Goal: Information Seeking & Learning: Compare options

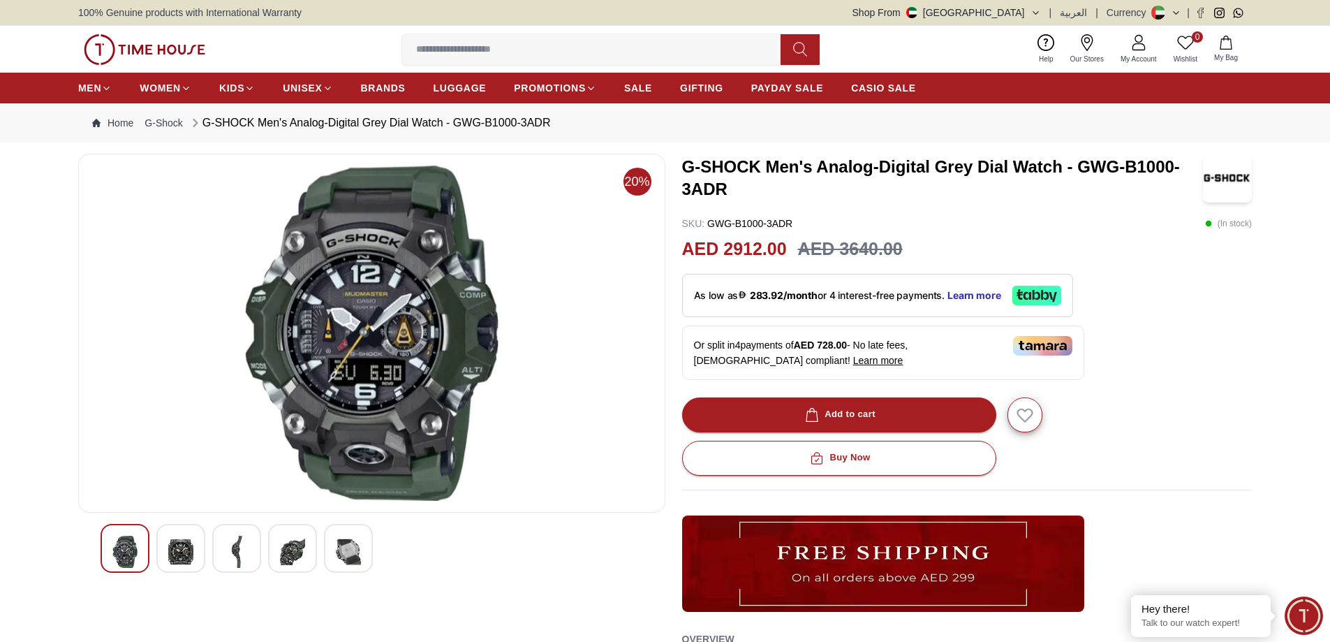
click at [1095, 57] on span "Our Stores" at bounding box center [1087, 59] width 45 height 10
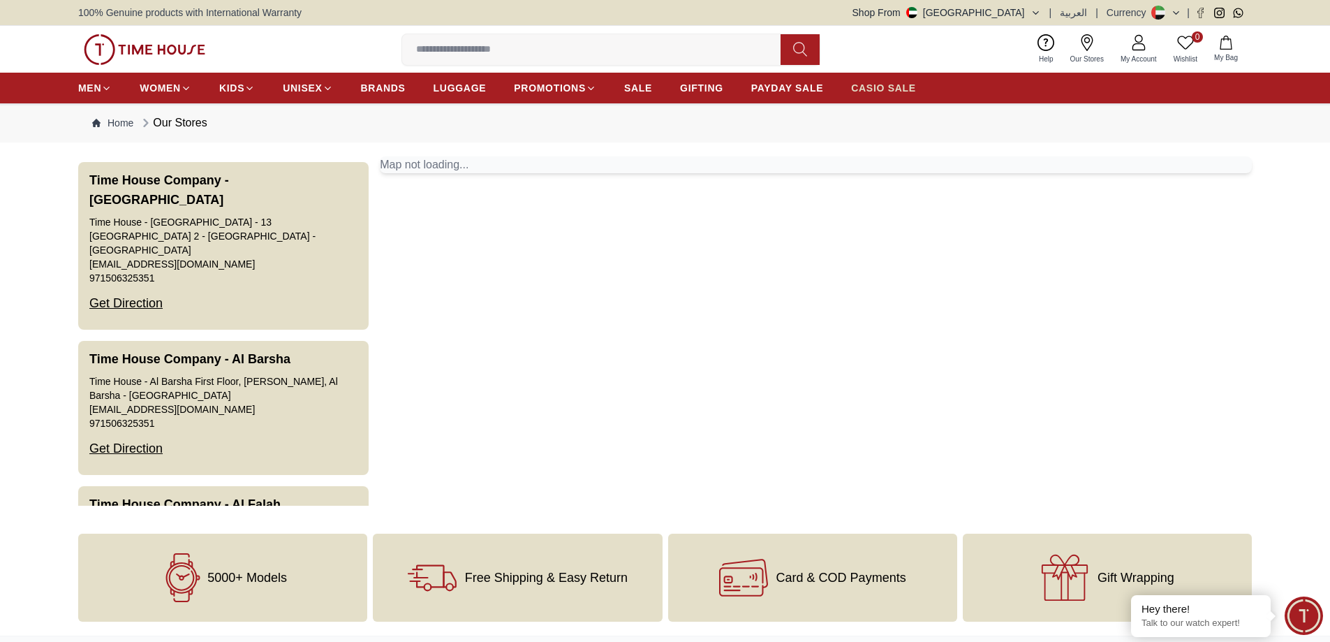
click at [886, 91] on span "CASIO SALE" at bounding box center [883, 88] width 65 height 14
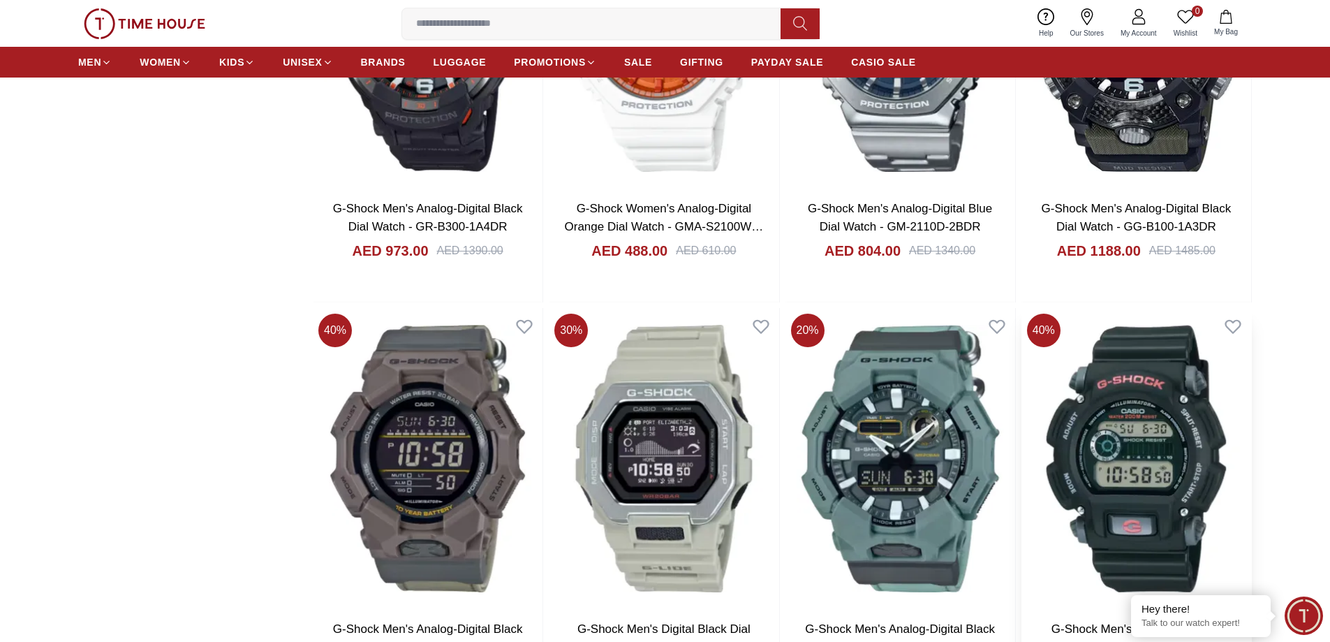
scroll to position [2025, 0]
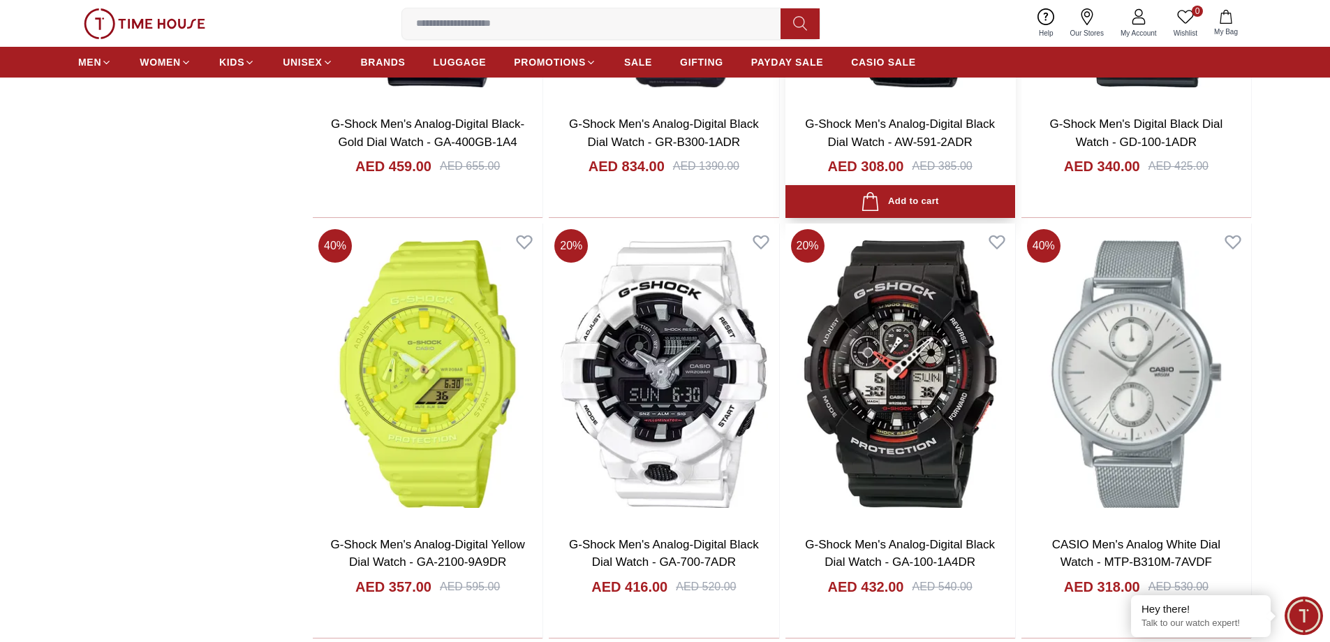
scroll to position [2933, 0]
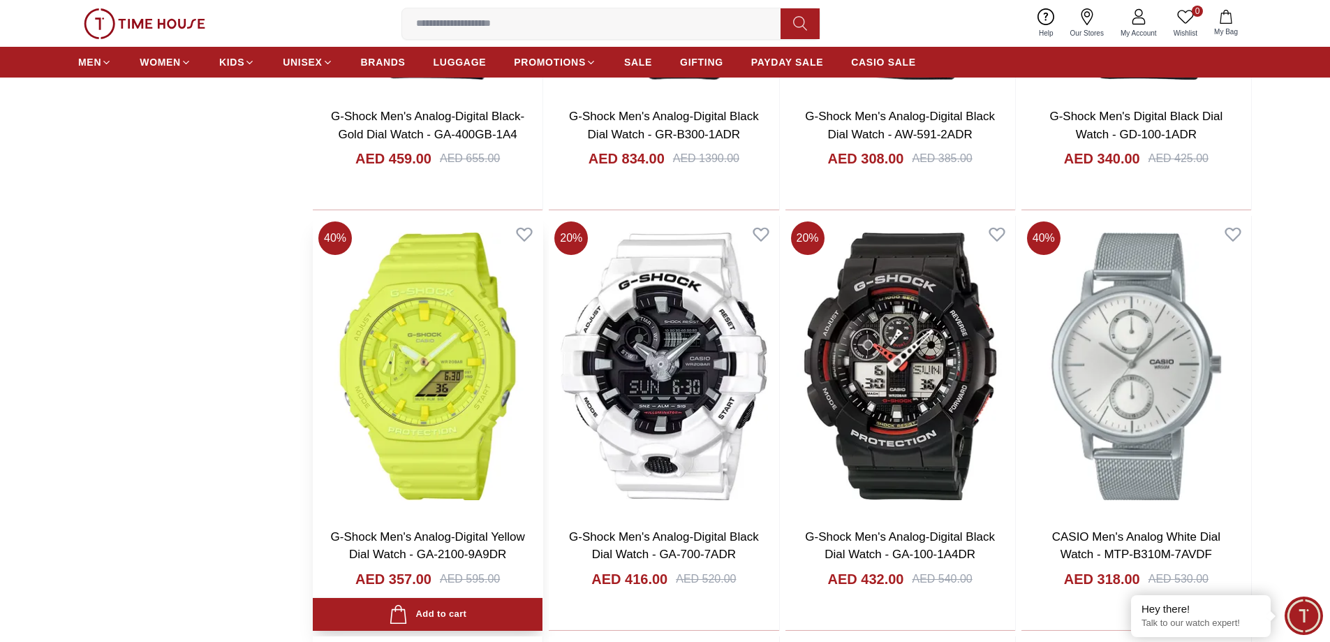
click at [364, 474] on img at bounding box center [428, 366] width 230 height 300
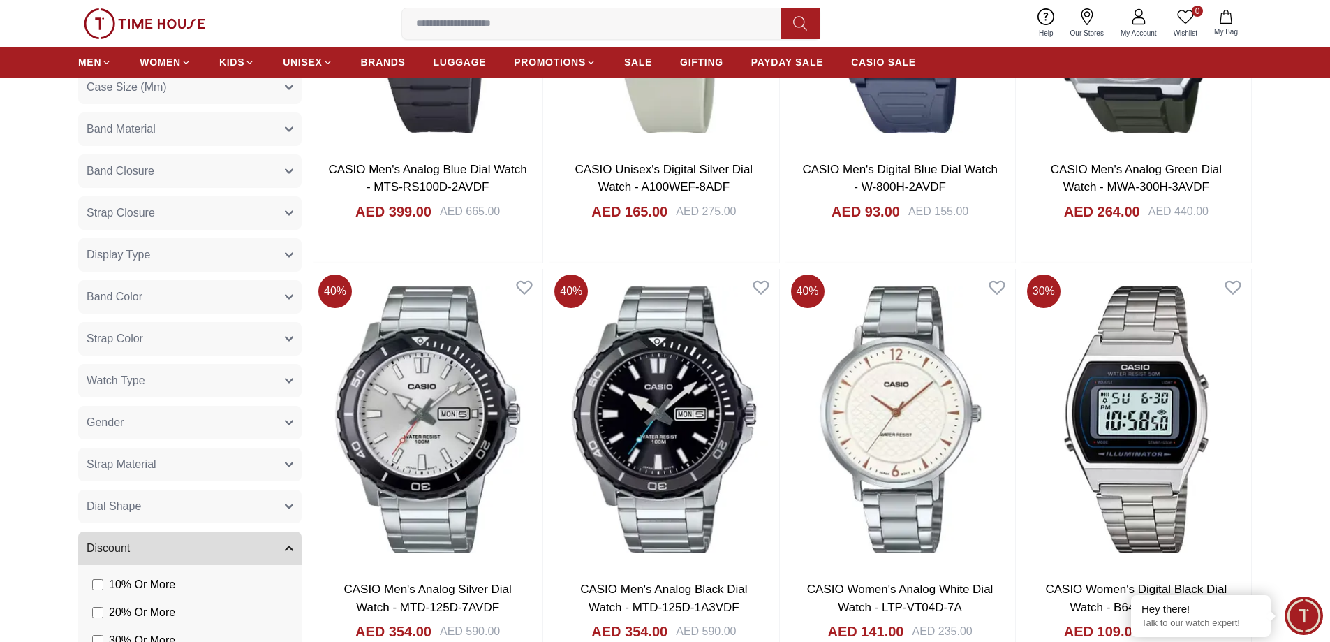
scroll to position [860, 0]
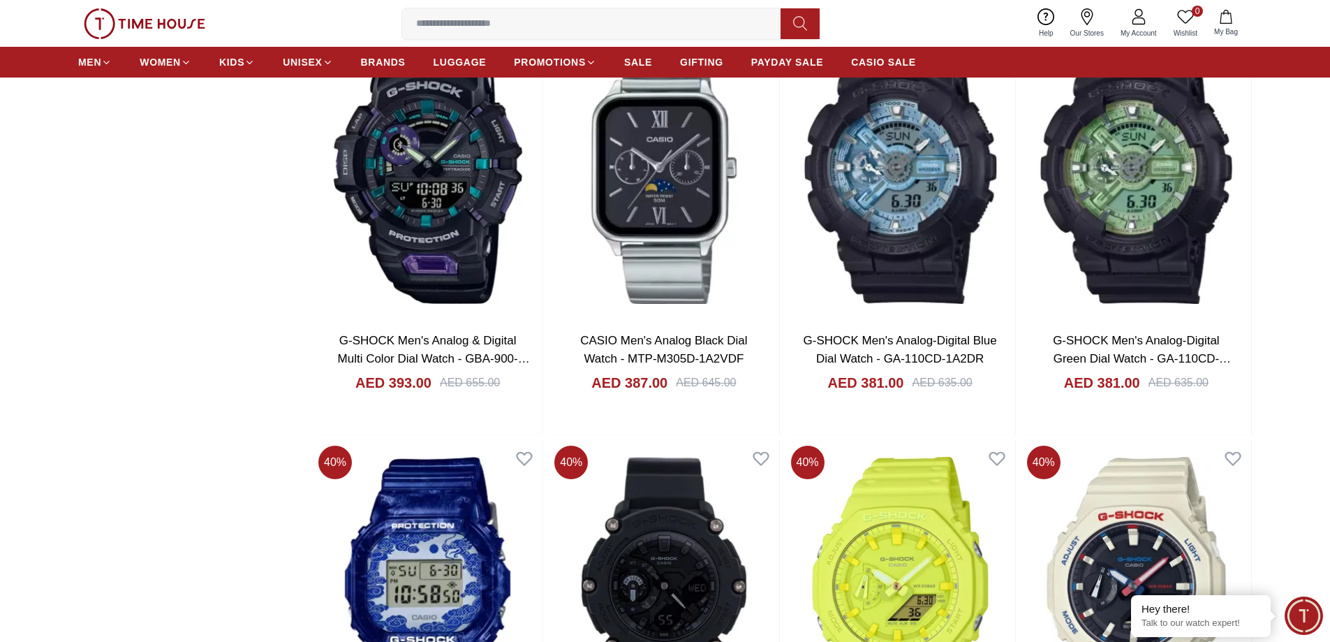
scroll to position [1956, 0]
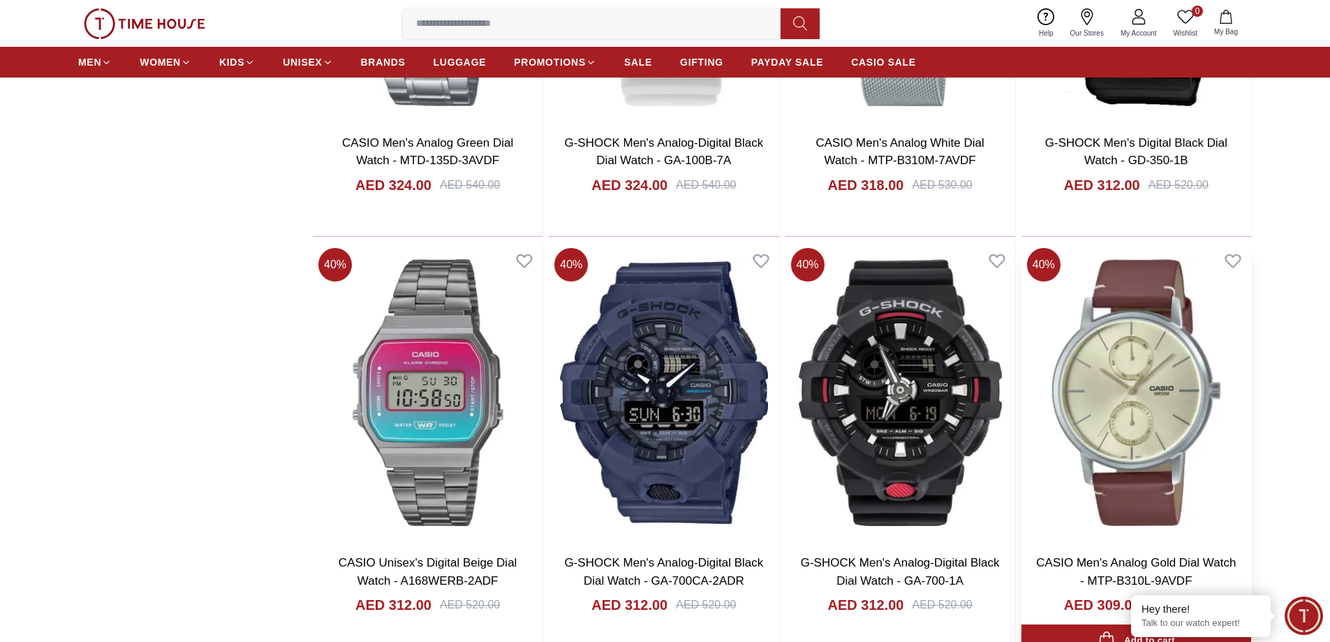
scroll to position [3771, 0]
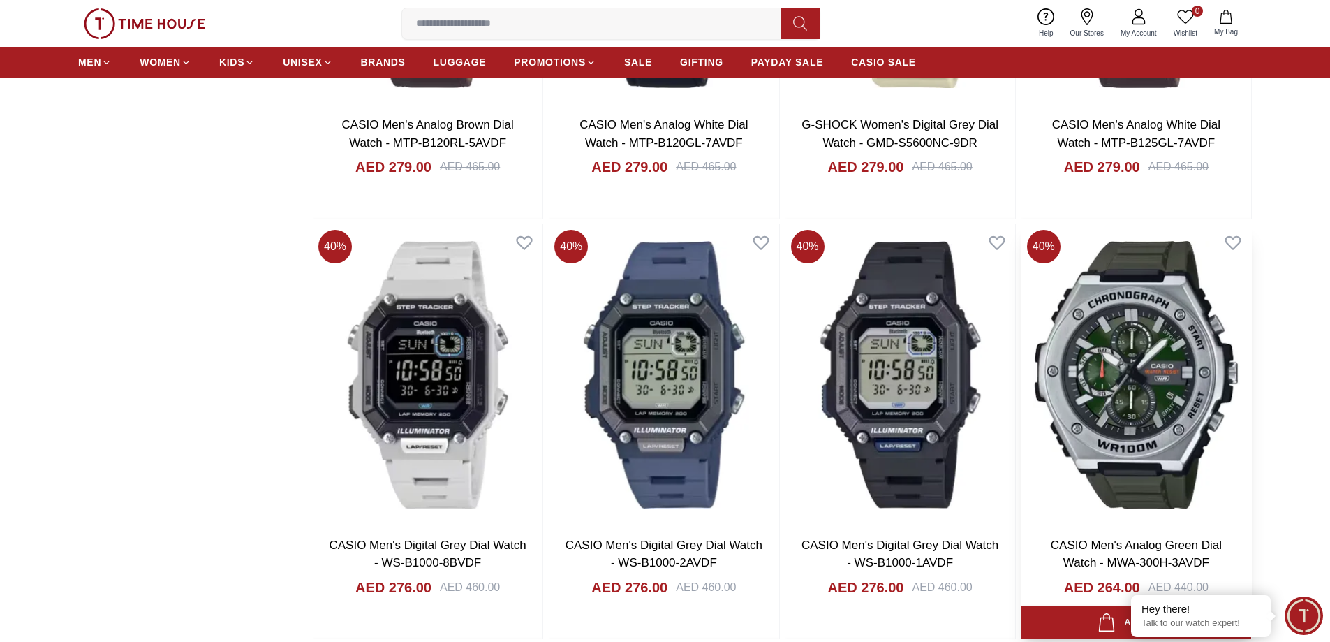
scroll to position [5867, 0]
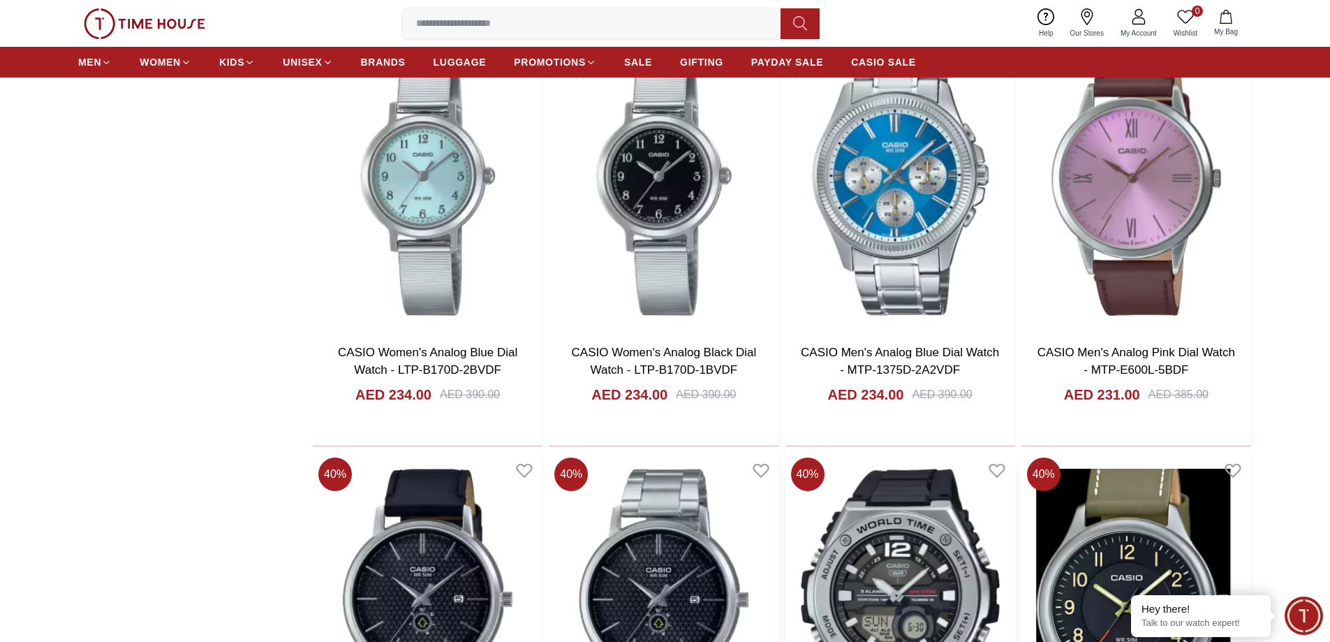
scroll to position [8311, 0]
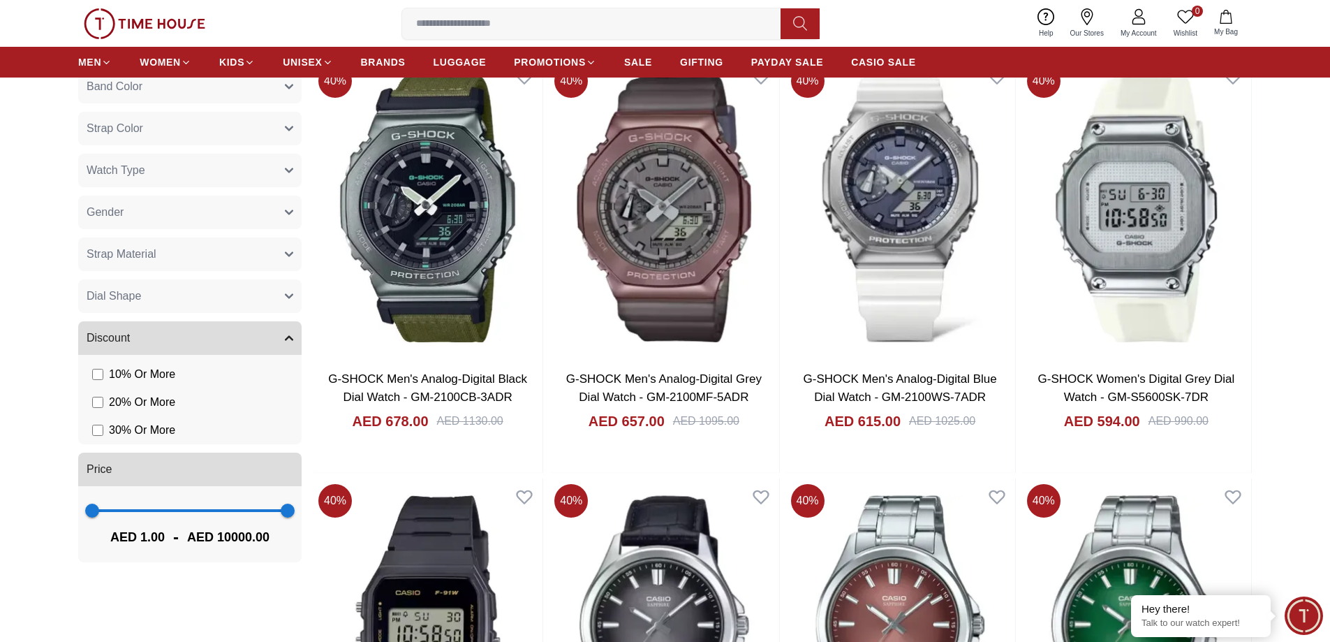
scroll to position [995, 0]
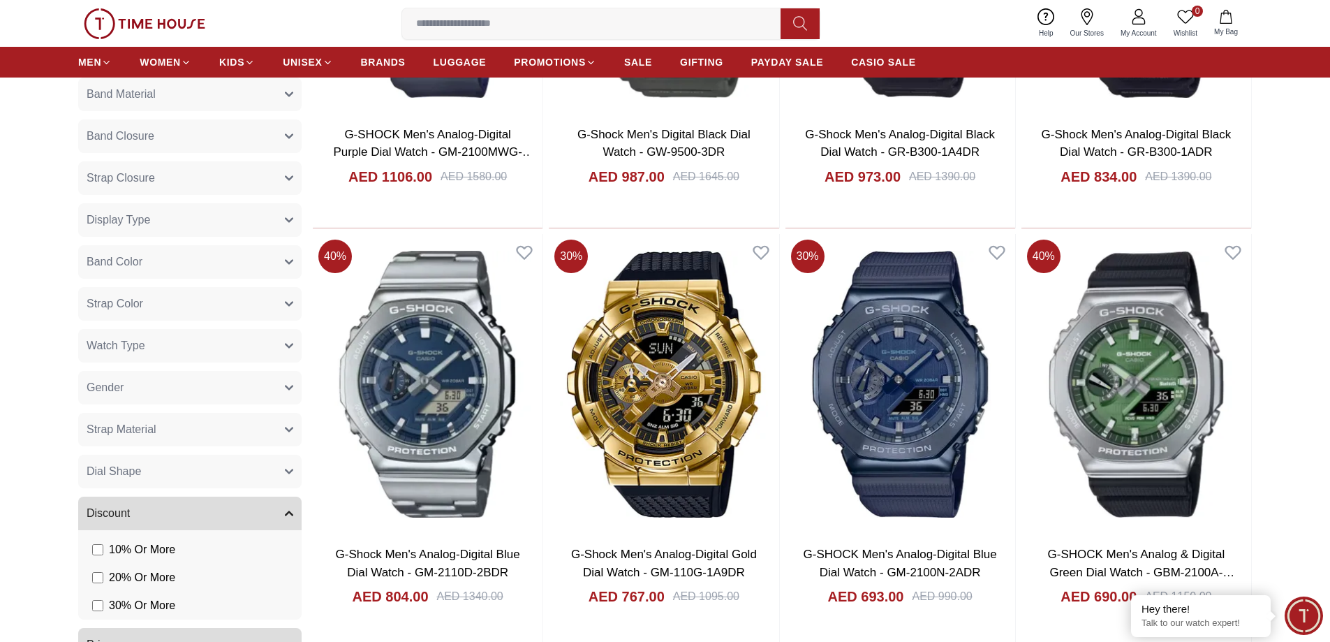
scroll to position [1117, 0]
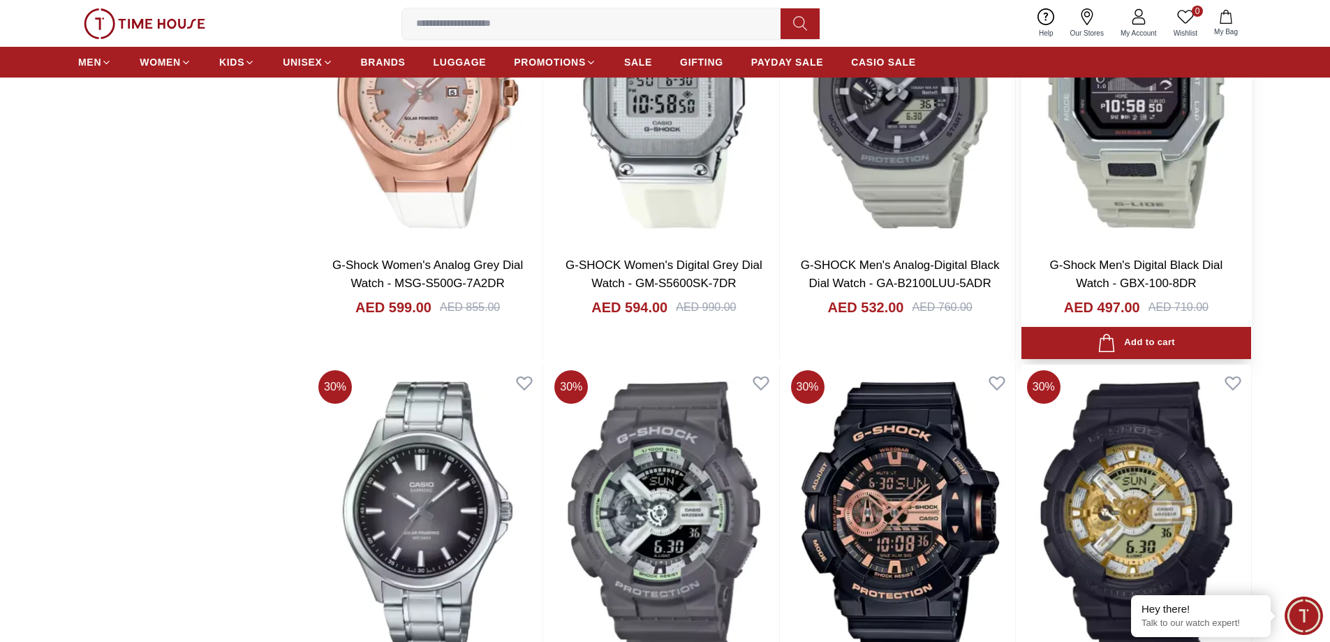
scroll to position [1956, 0]
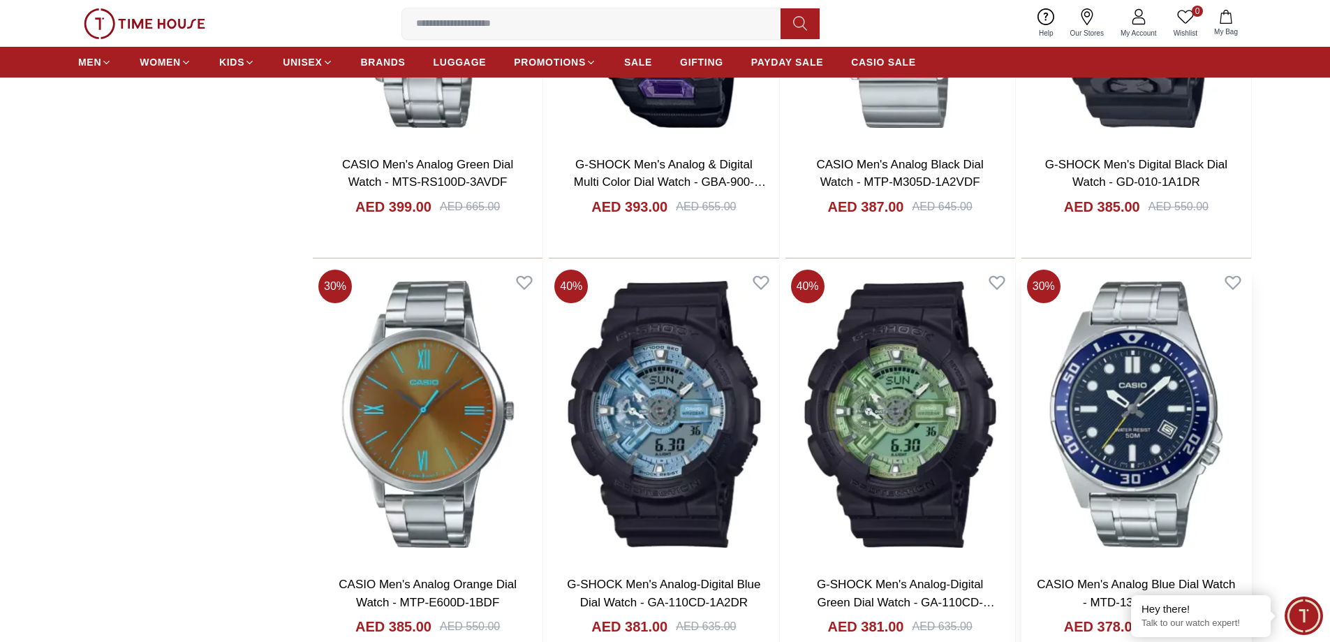
scroll to position [3911, 0]
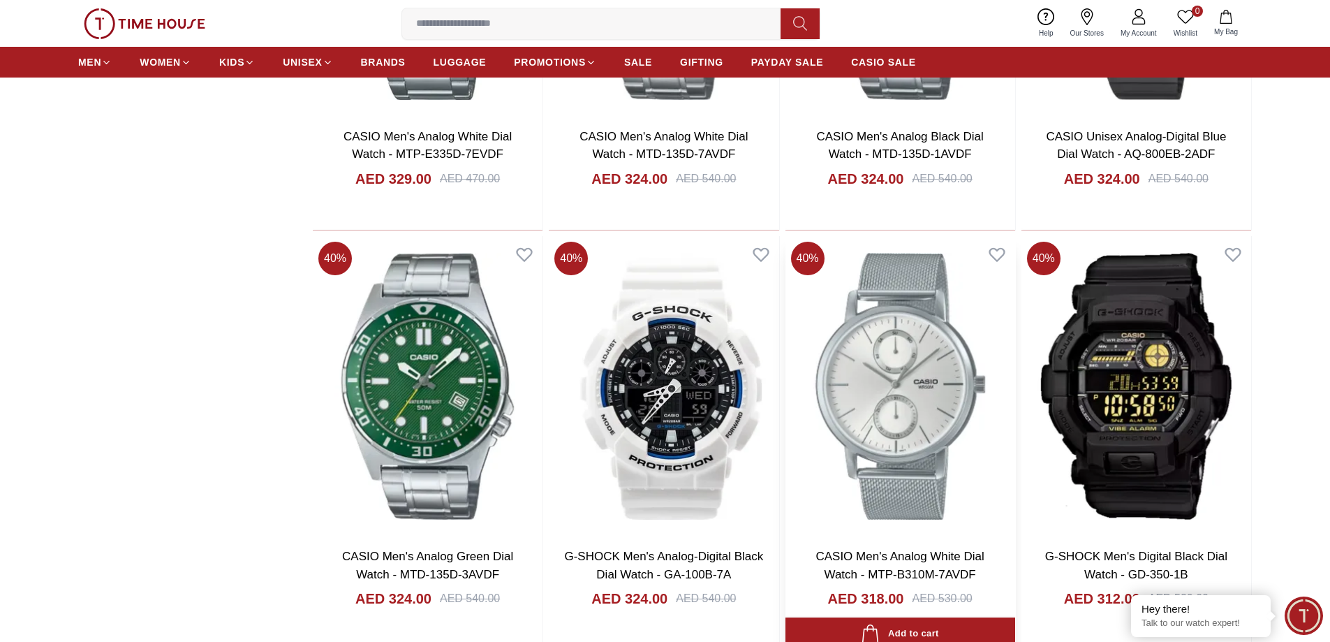
scroll to position [6425, 0]
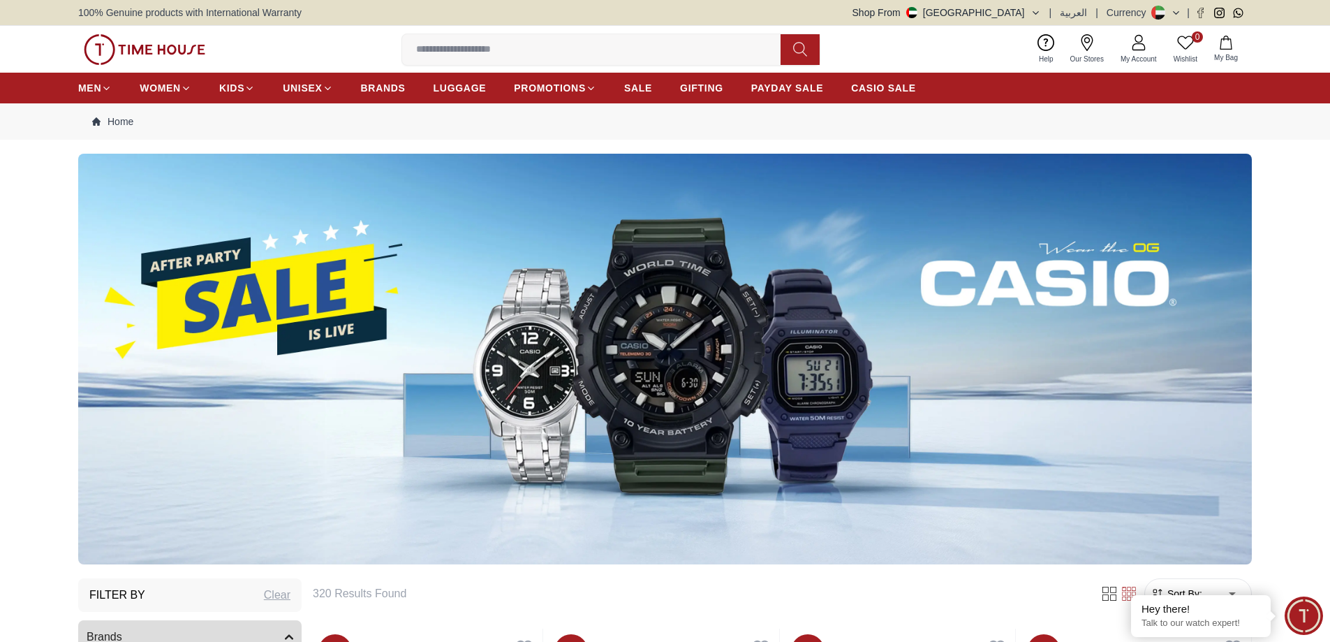
click at [499, 50] on input at bounding box center [597, 50] width 390 height 28
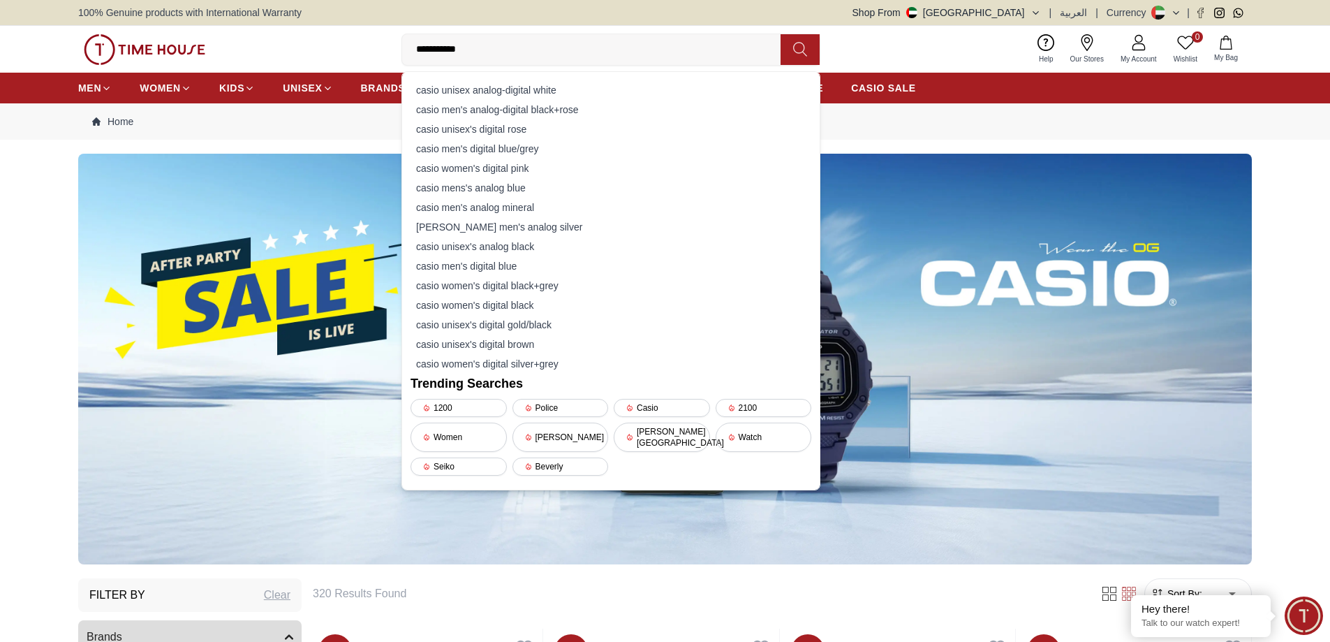
type input "**********"
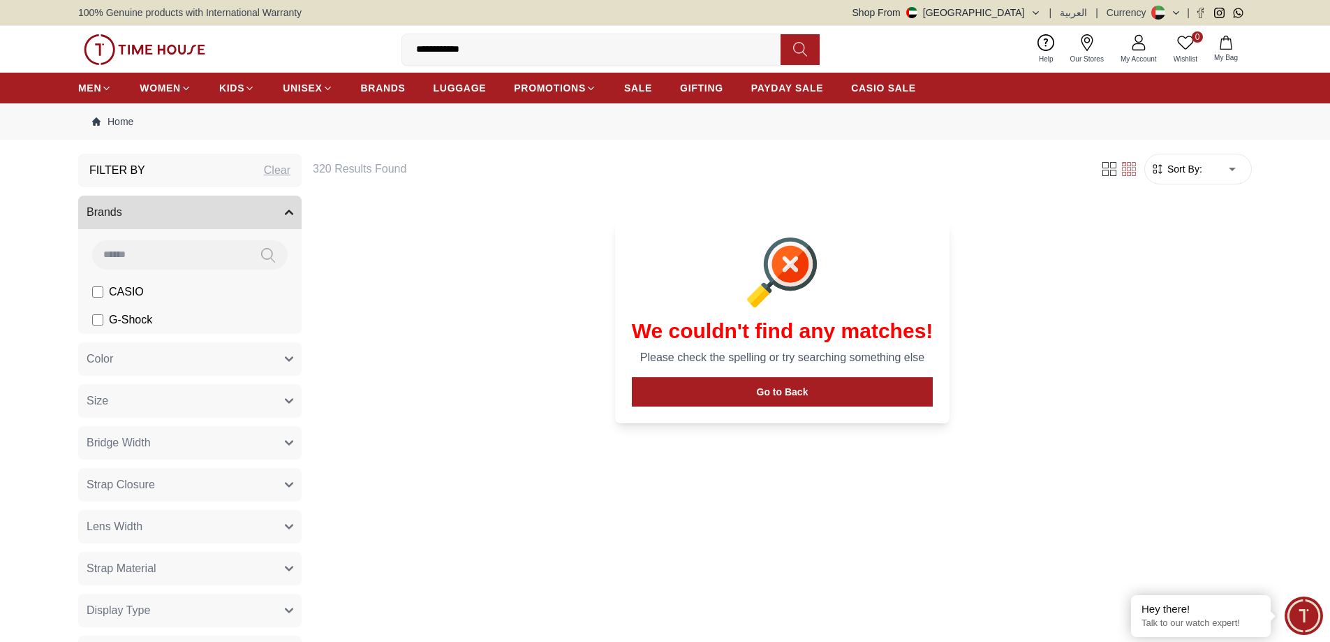
click at [512, 56] on input "**********" at bounding box center [597, 50] width 390 height 28
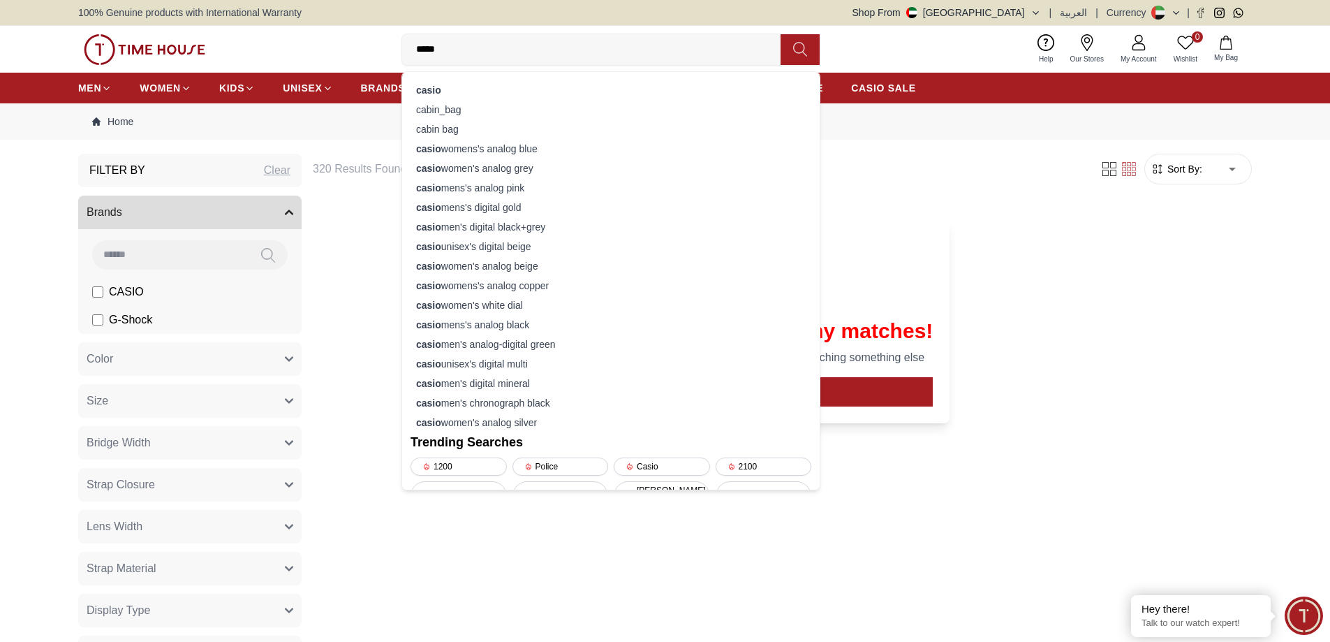
type input "*****"
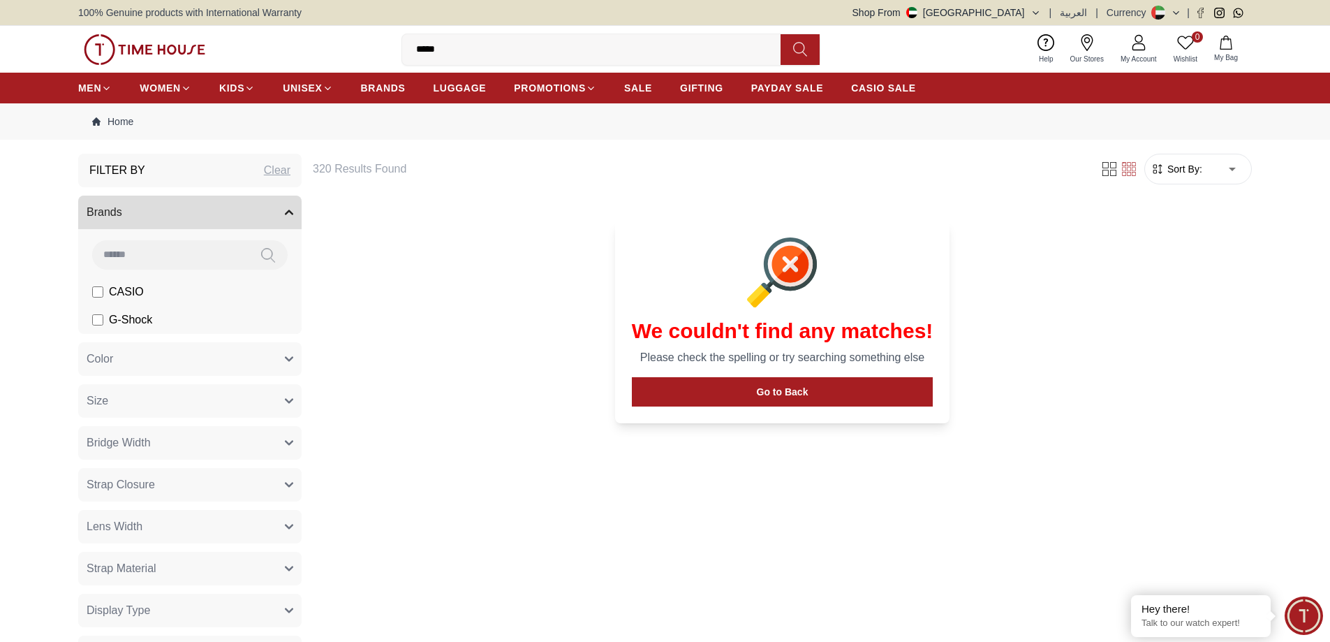
click at [134, 322] on span "G-Shock" at bounding box center [130, 319] width 43 height 17
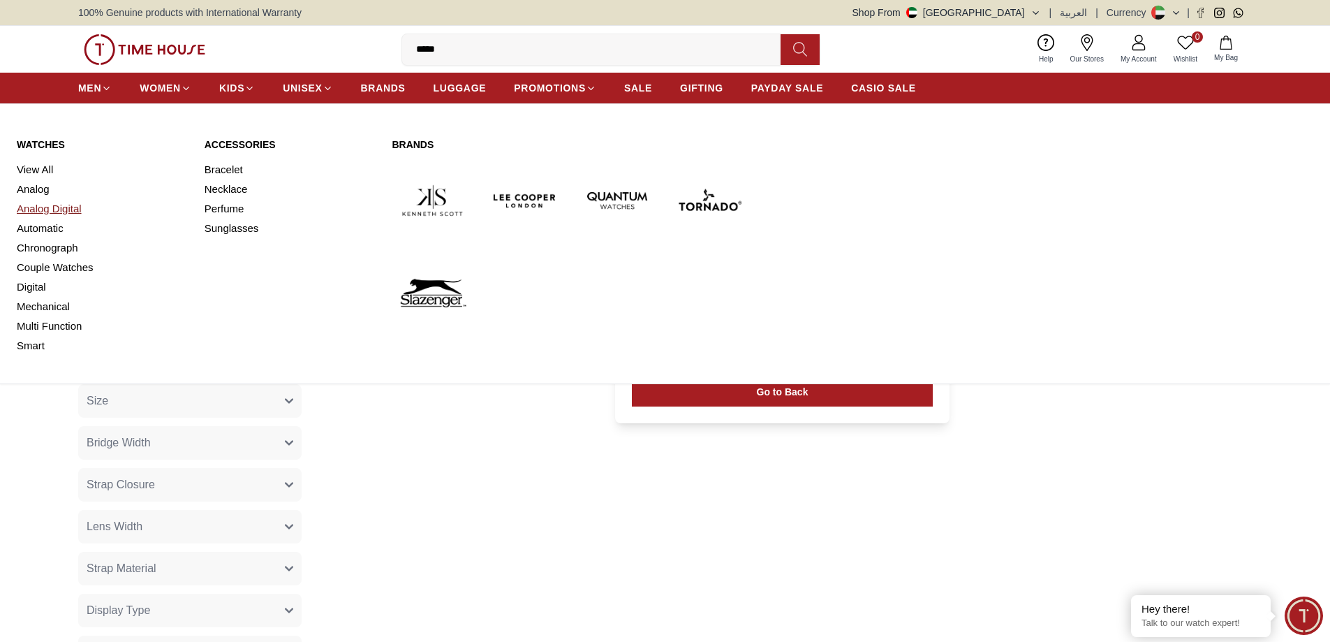
click at [71, 209] on link "Analog Digital" at bounding box center [102, 209] width 171 height 20
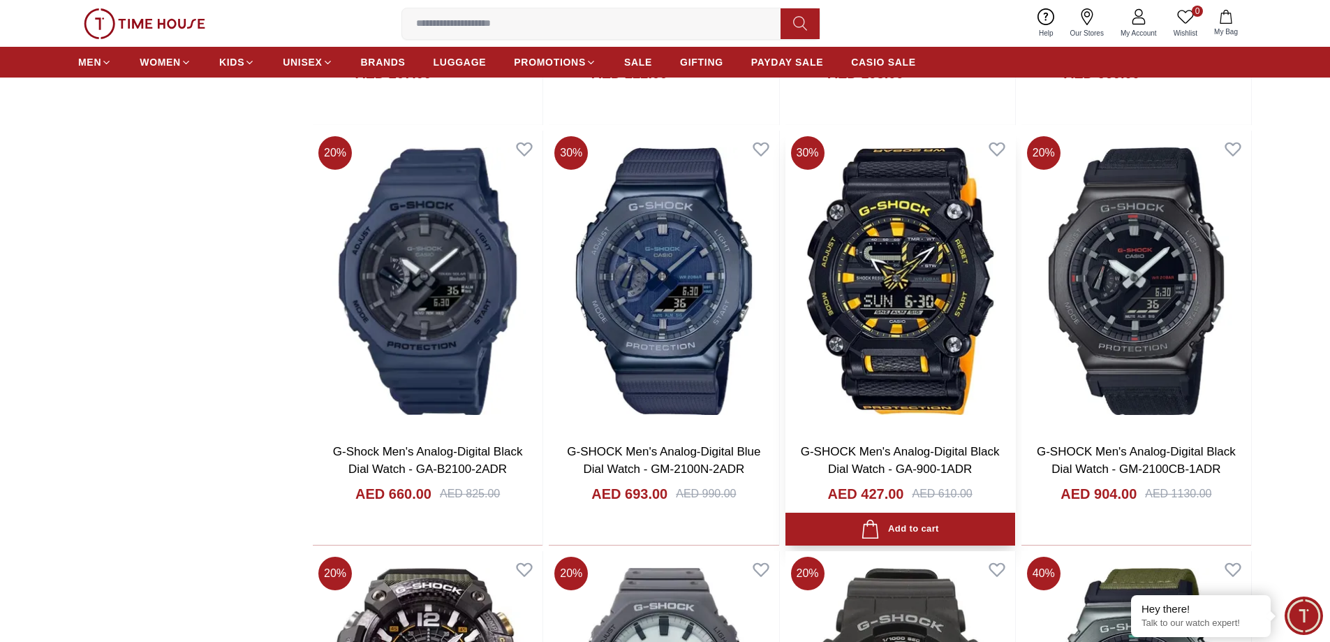
scroll to position [1467, 0]
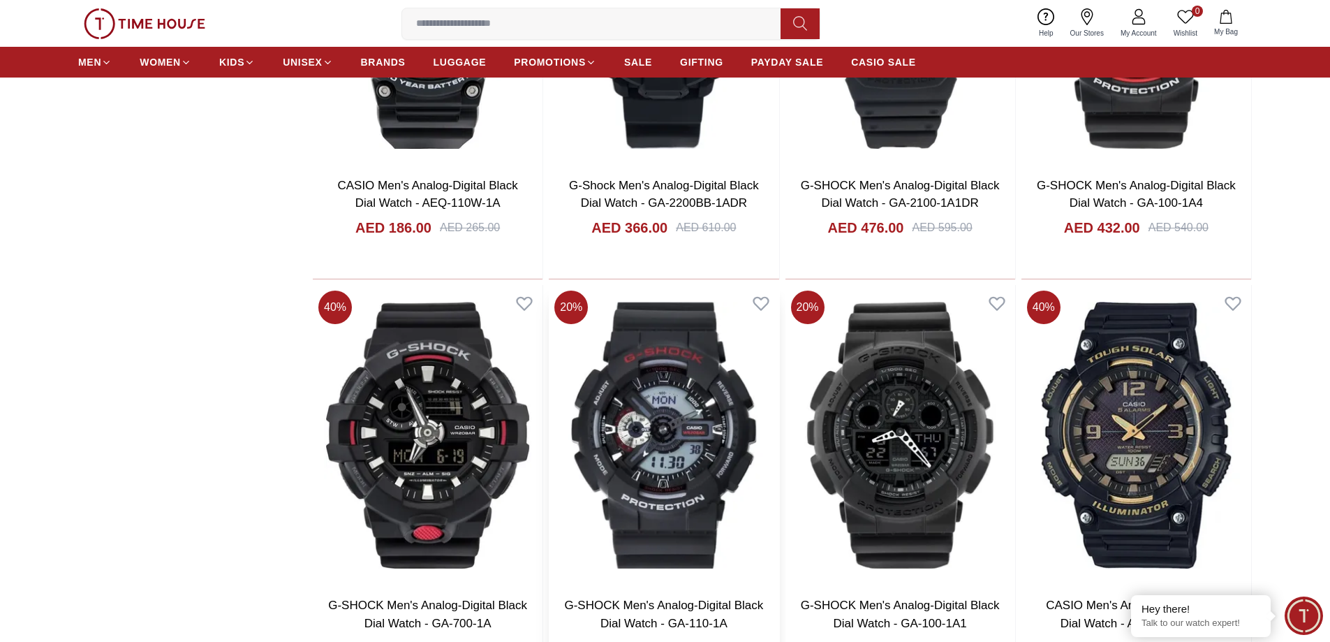
scroll to position [3352, 0]
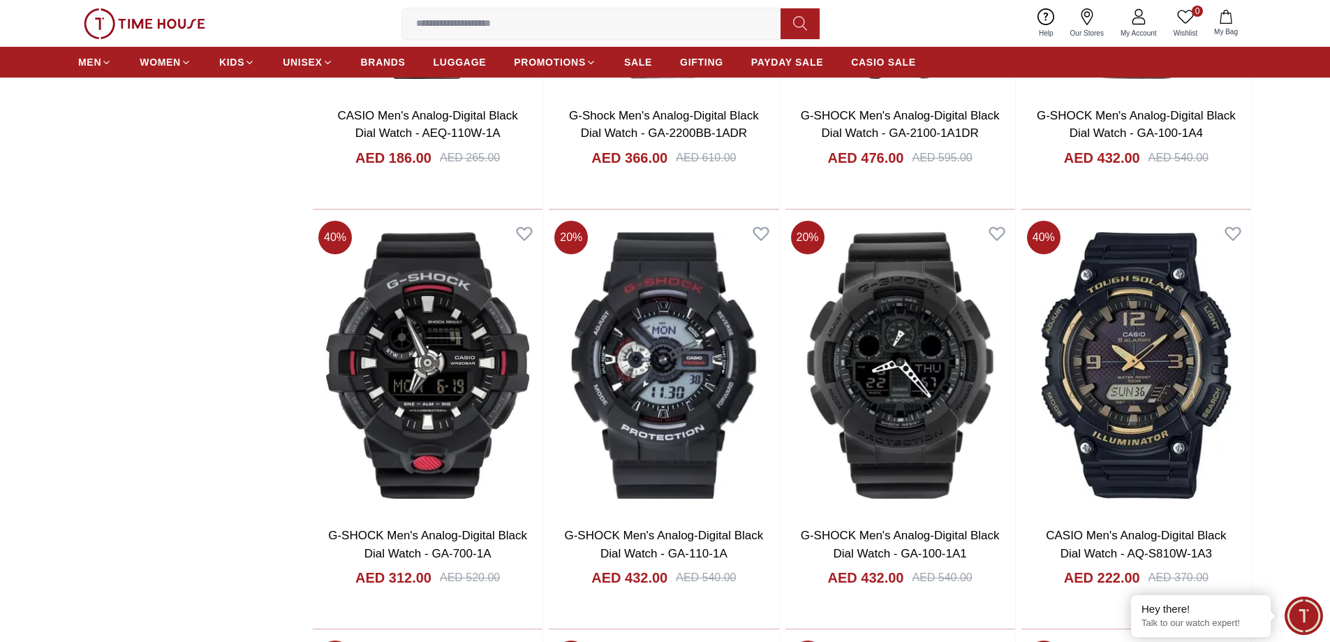
click at [634, 26] on input at bounding box center [597, 24] width 390 height 28
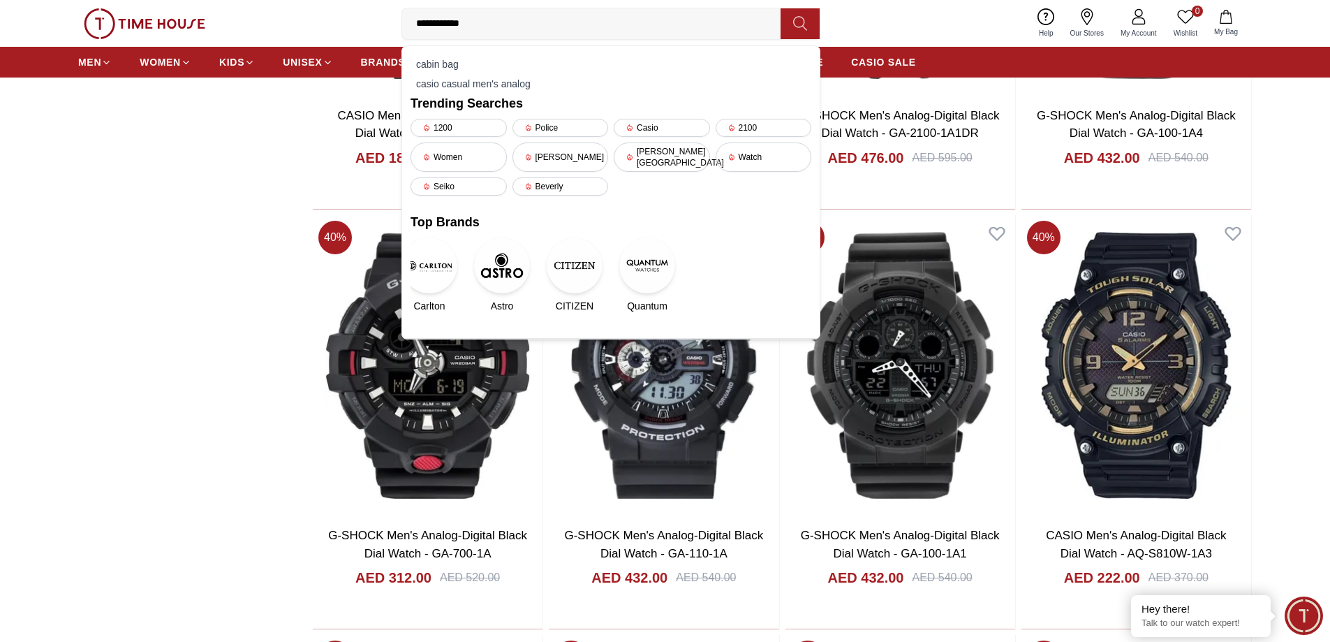
type input "**********"
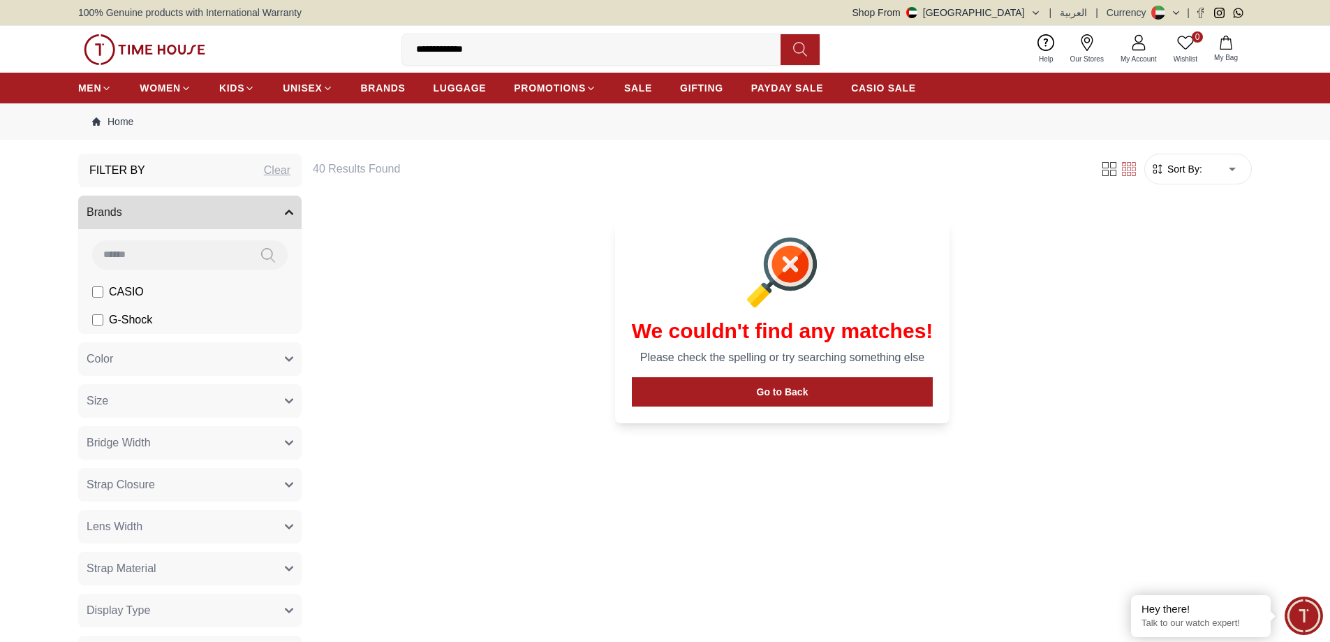
click at [497, 49] on input "**********" at bounding box center [597, 50] width 390 height 28
click at [456, 49] on input "**********" at bounding box center [597, 50] width 390 height 28
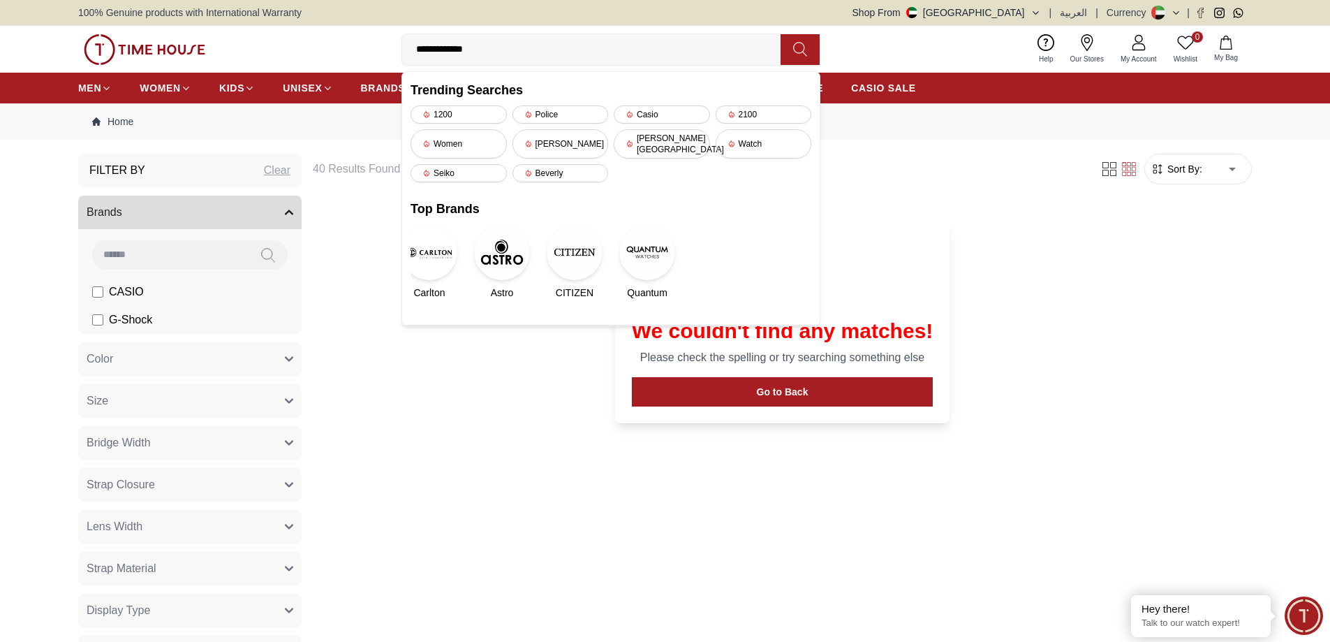
type input "**********"
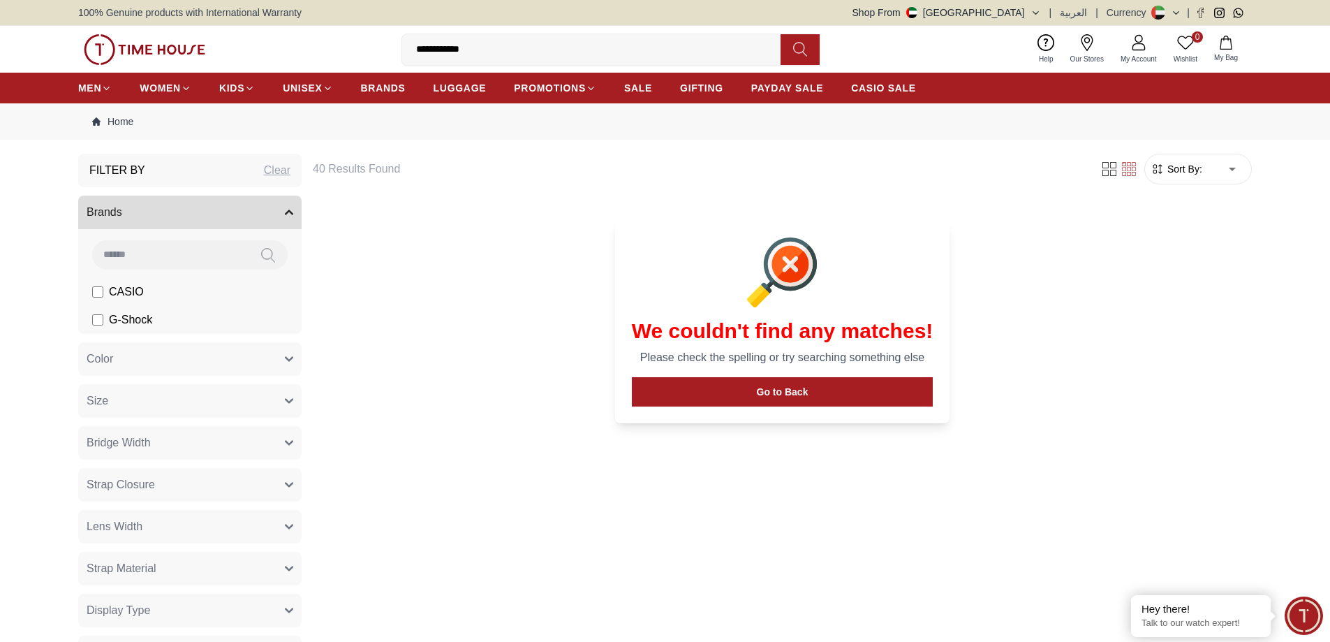
click at [522, 46] on input "**********" at bounding box center [597, 50] width 390 height 28
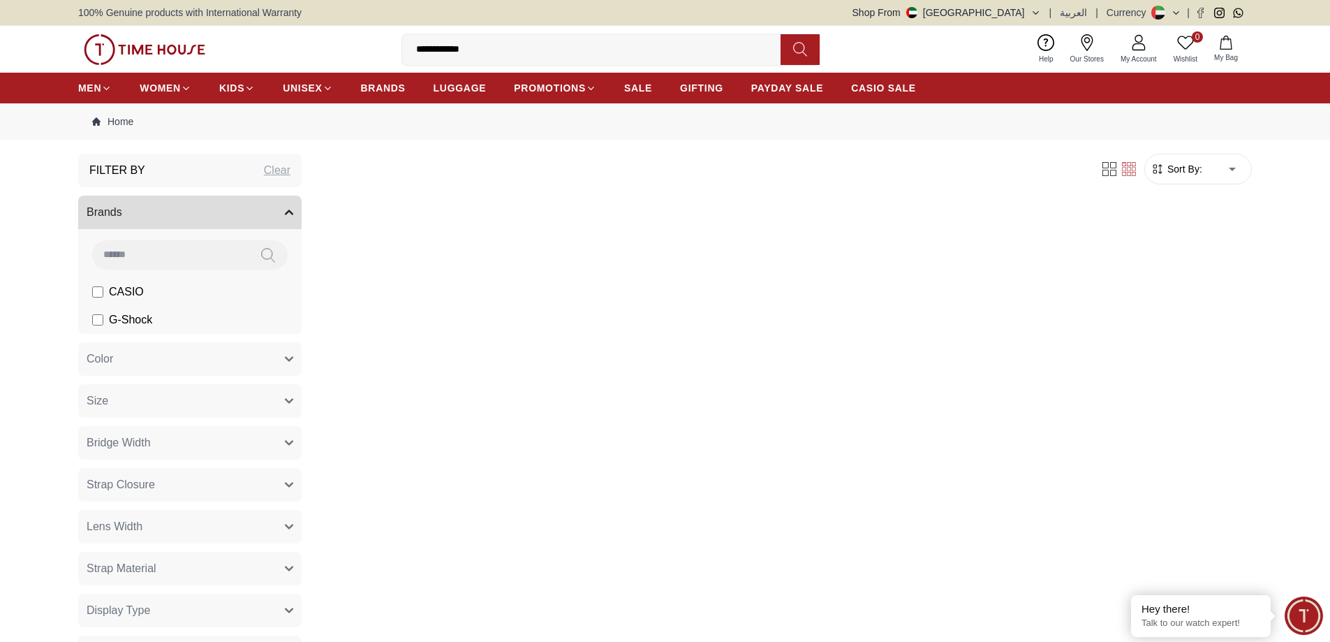
click at [457, 52] on input "**********" at bounding box center [597, 50] width 390 height 28
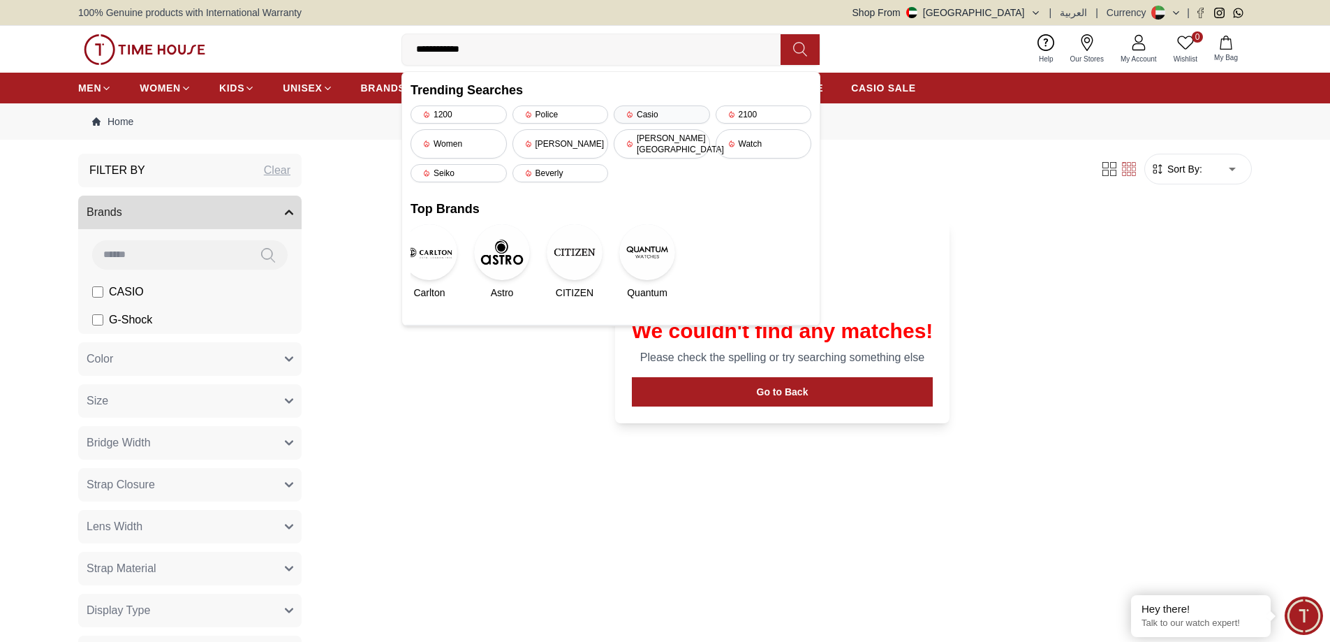
click at [677, 114] on div "Casio" at bounding box center [662, 114] width 96 height 18
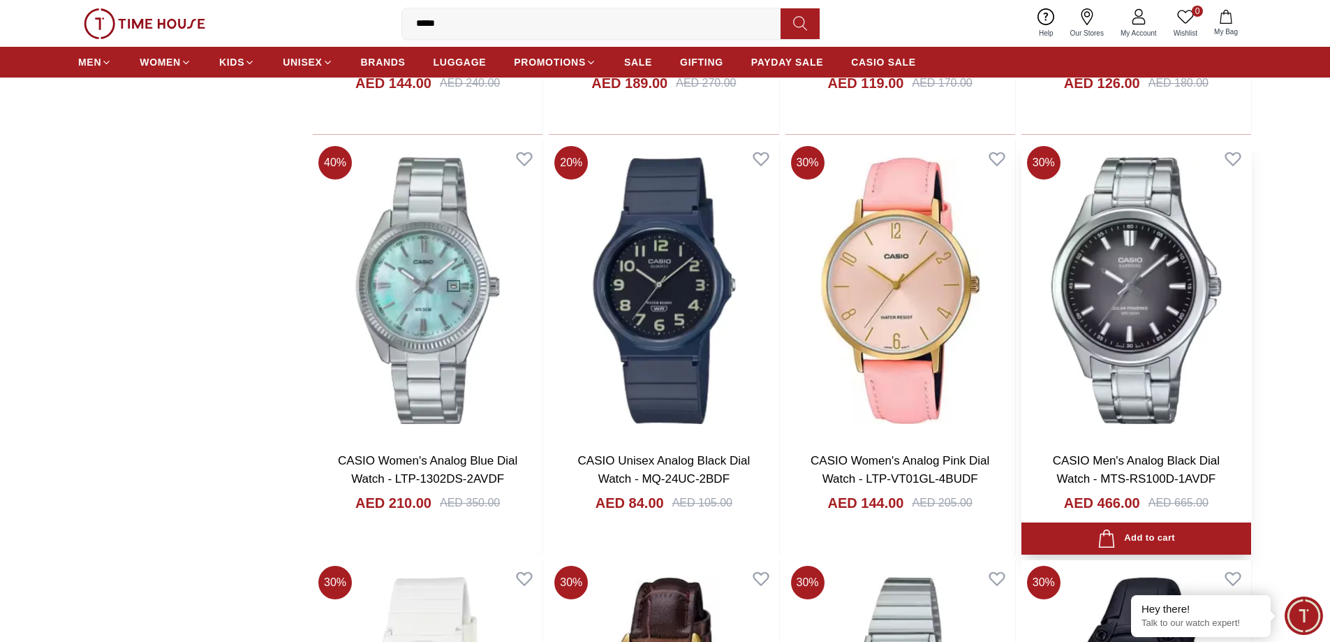
scroll to position [2933, 0]
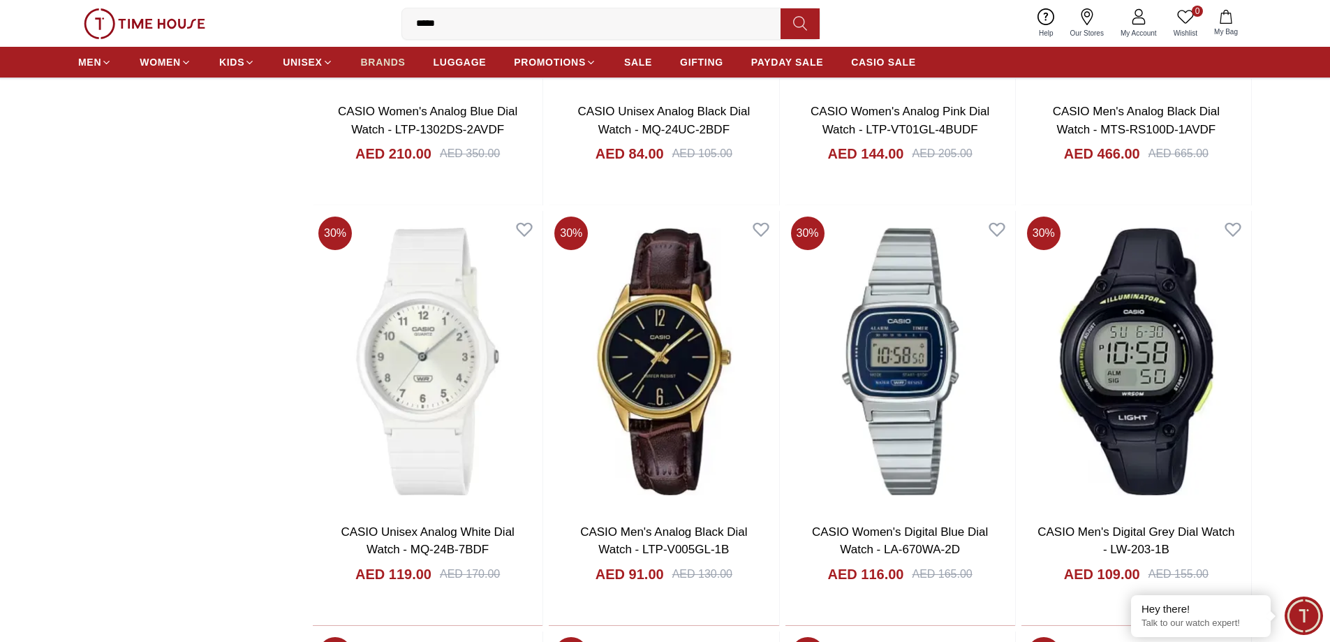
click at [383, 61] on span "BRANDS" at bounding box center [383, 62] width 45 height 14
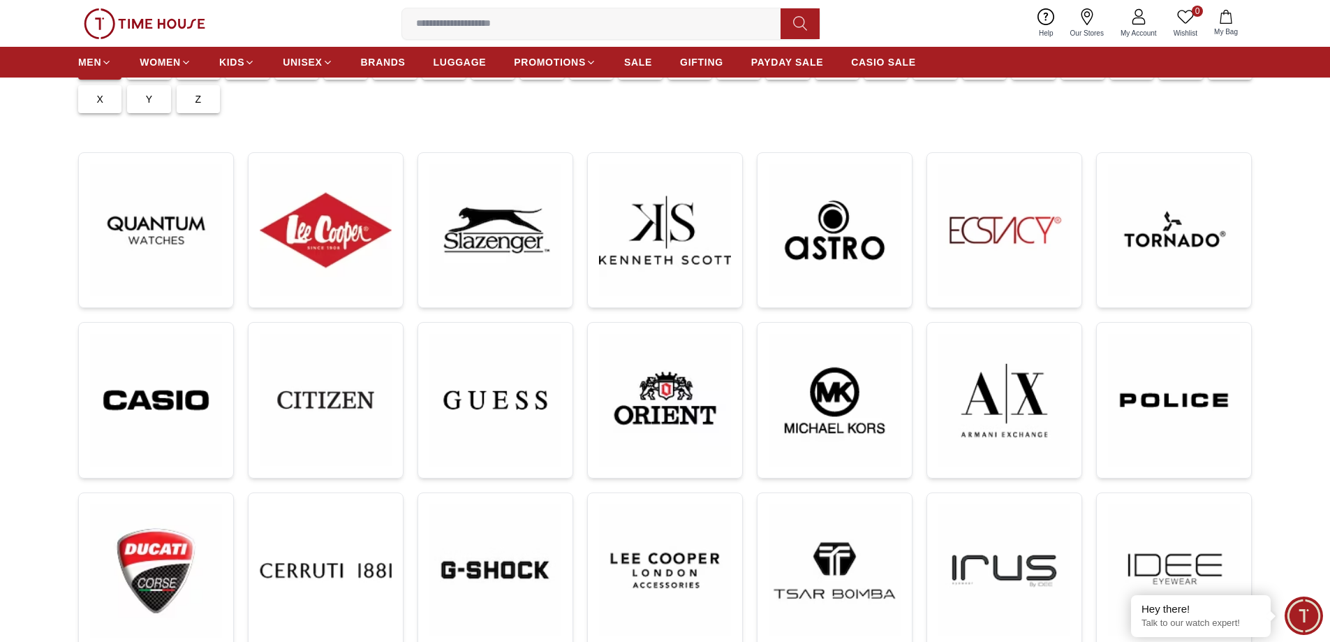
scroll to position [140, 0]
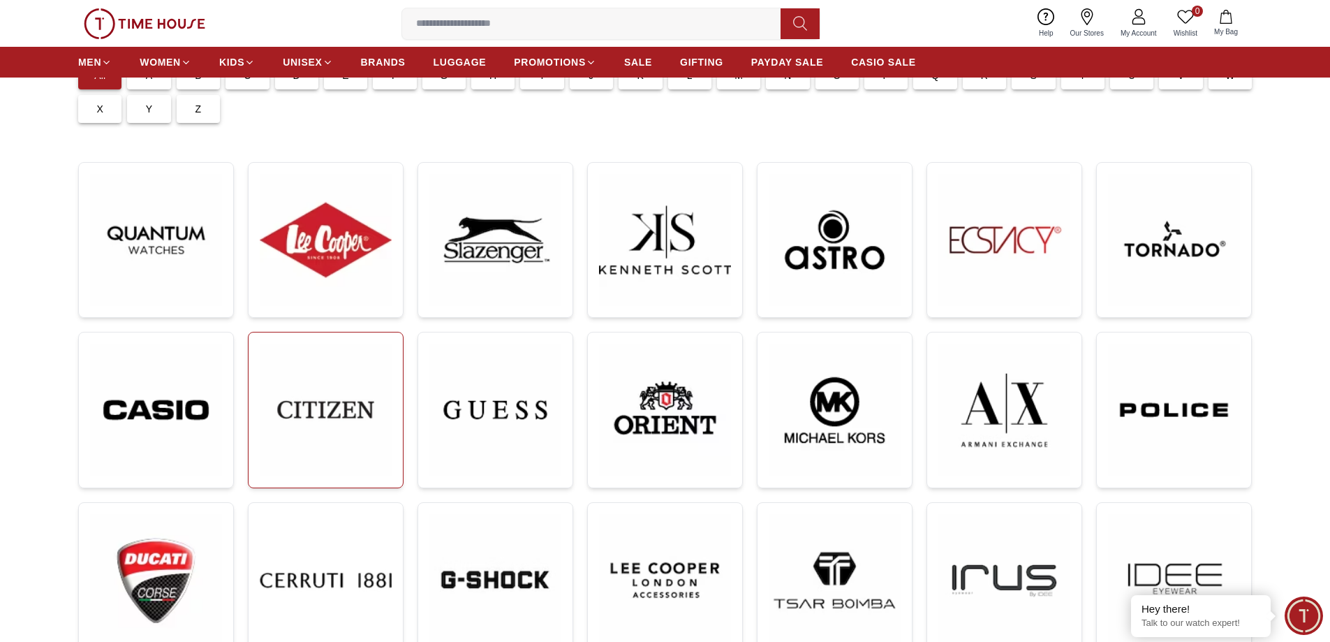
click at [320, 409] on img at bounding box center [326, 410] width 132 height 132
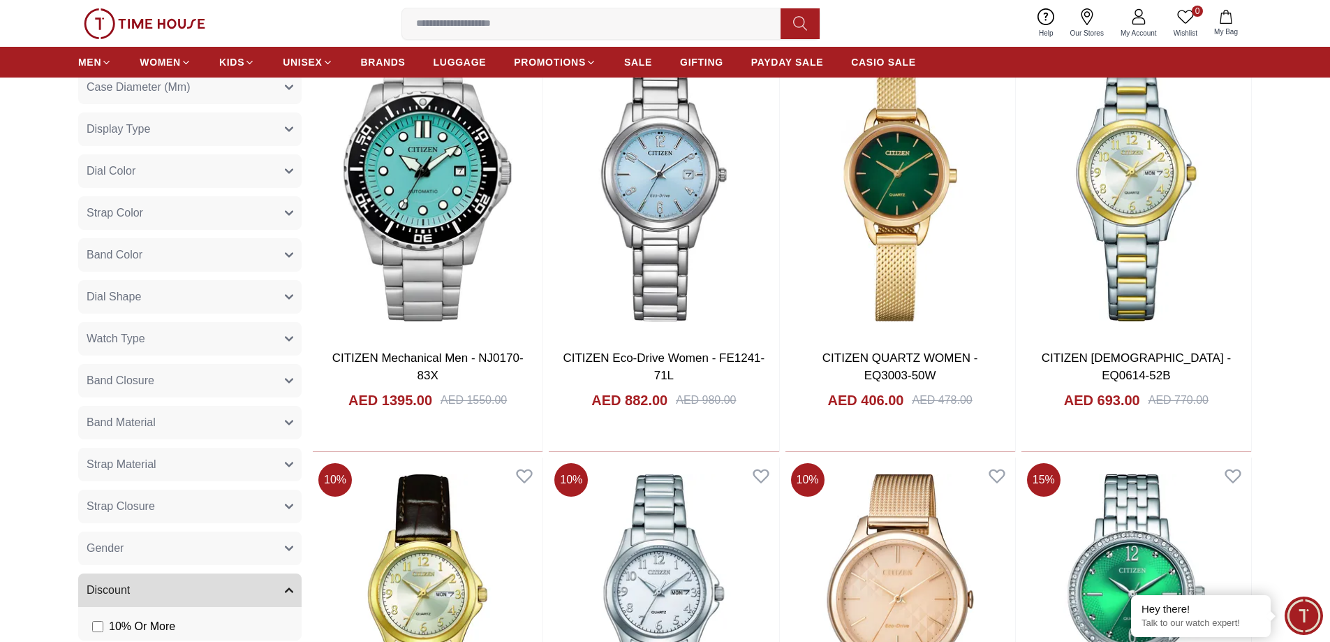
scroll to position [838, 0]
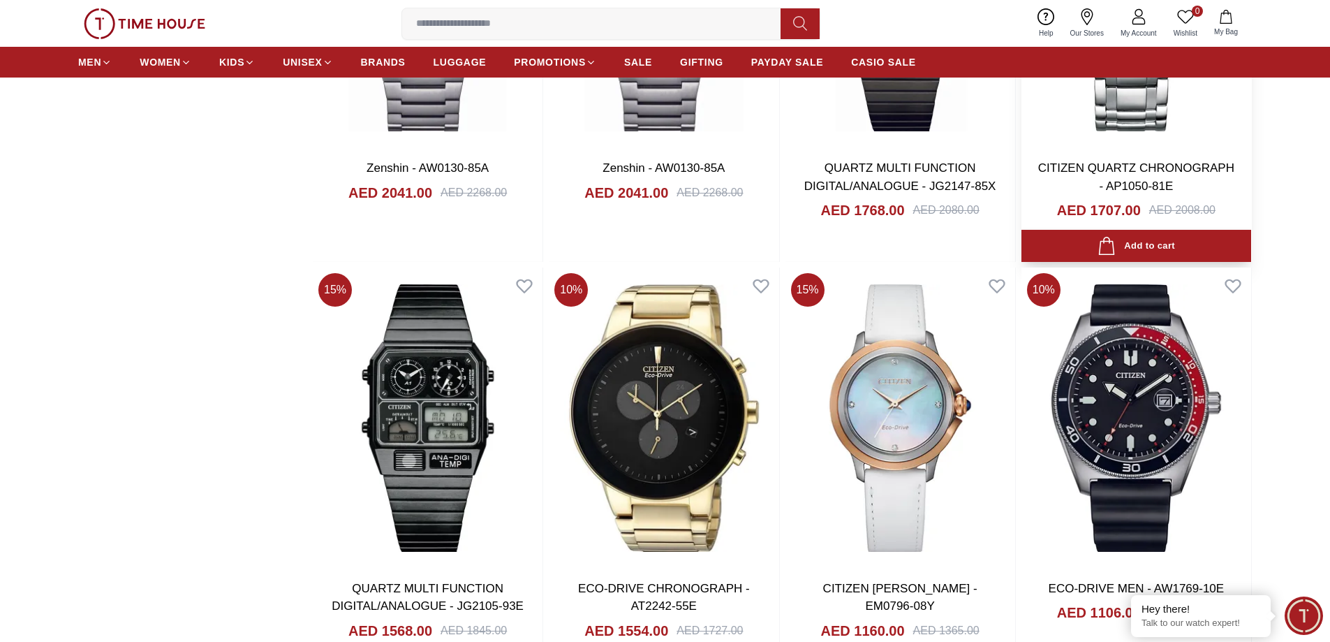
scroll to position [2025, 0]
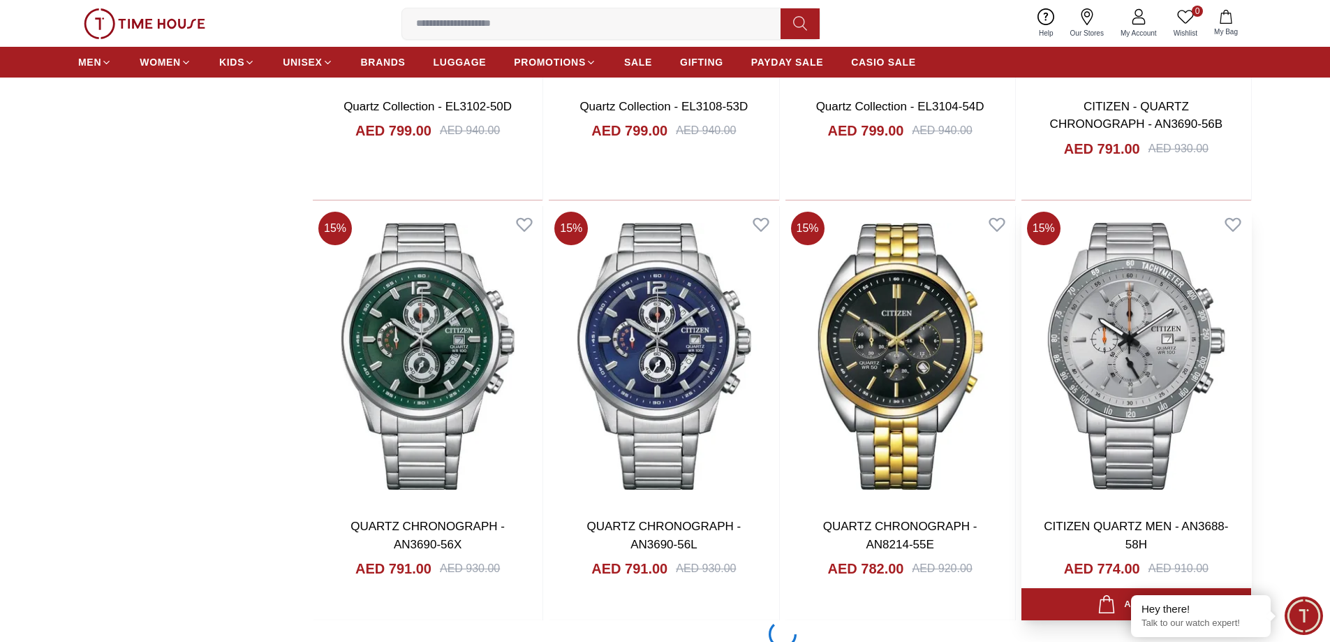
scroll to position [4470, 0]
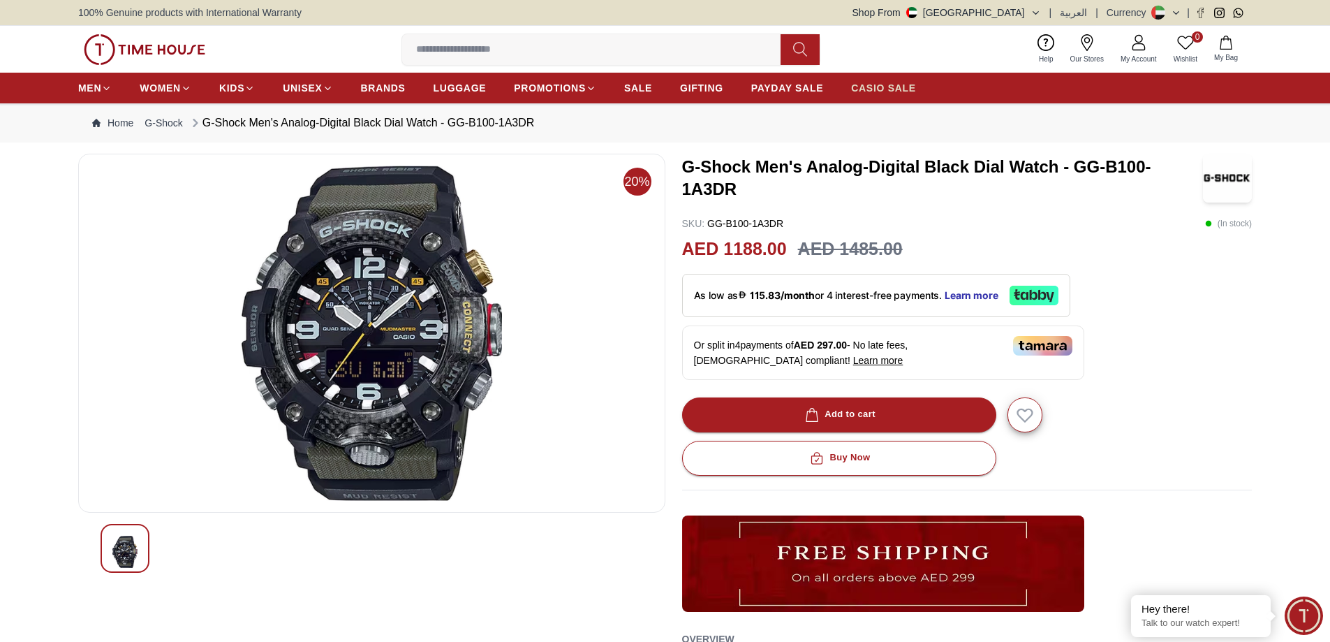
click at [878, 85] on span "CASIO SALE" at bounding box center [883, 88] width 65 height 14
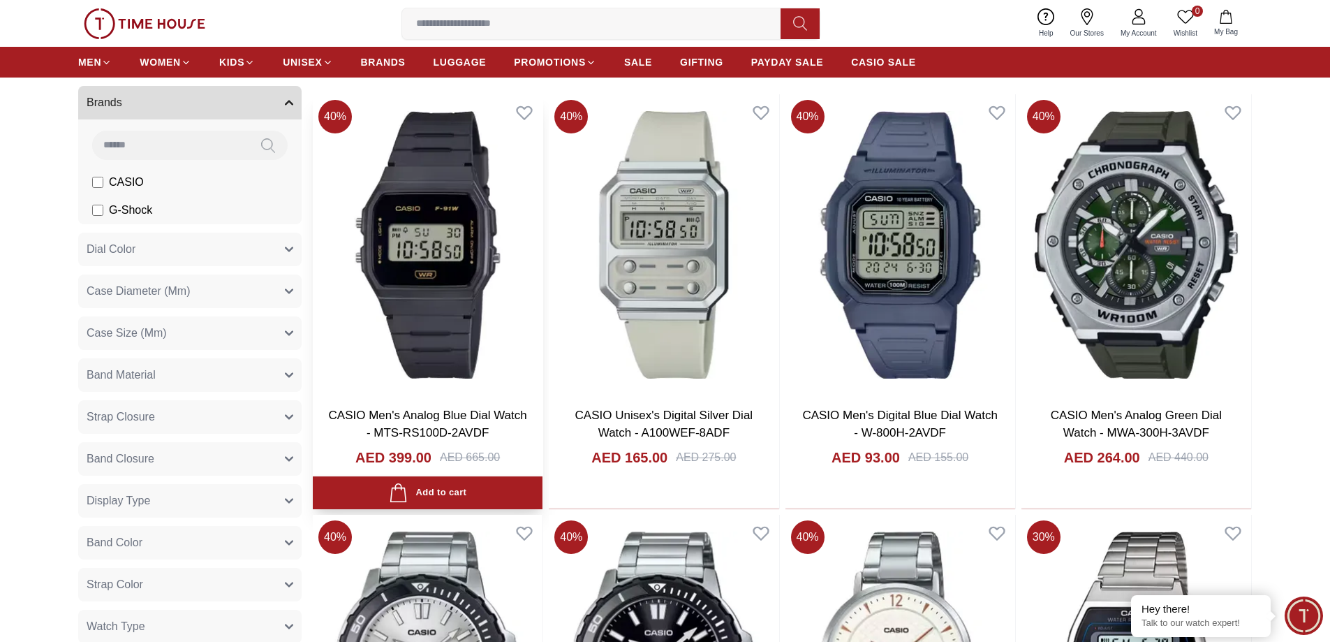
scroll to position [559, 0]
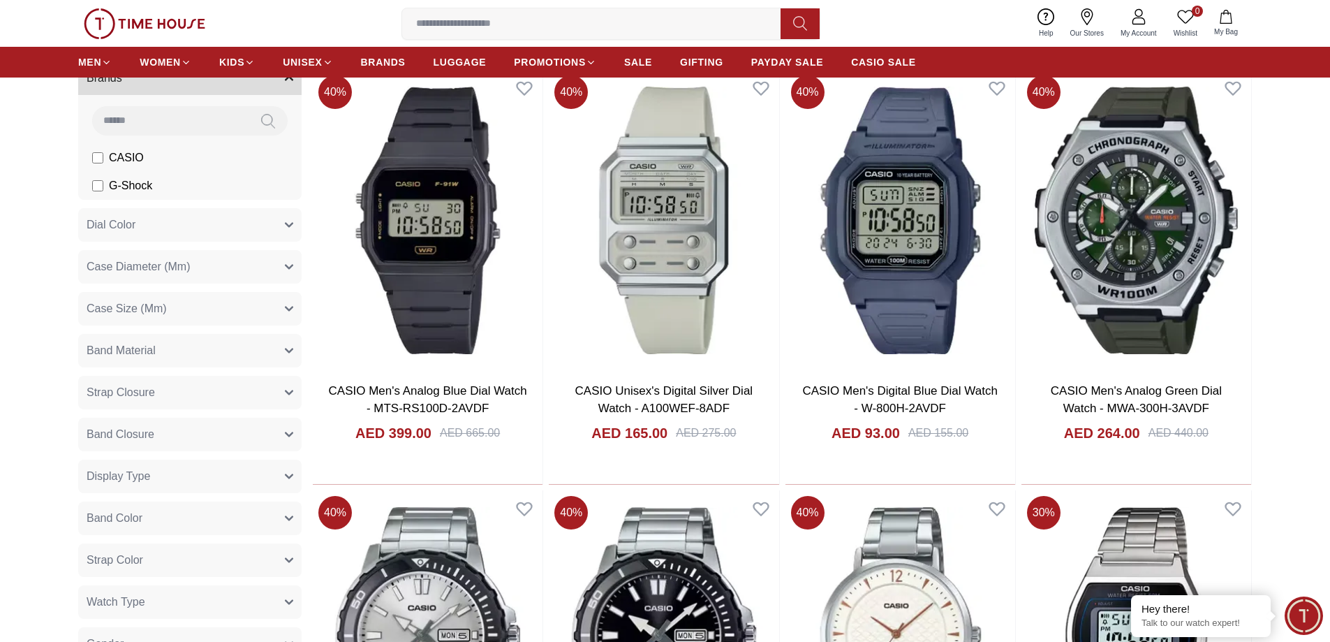
click at [286, 519] on icon "button" at bounding box center [289, 518] width 8 height 8
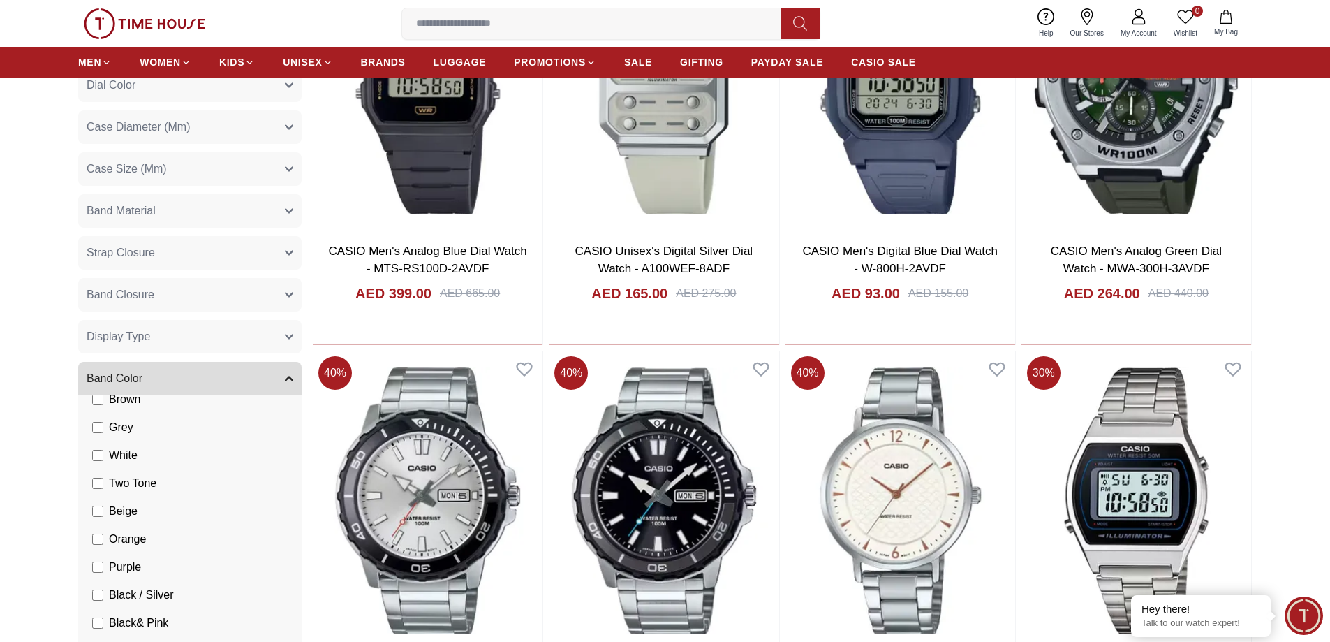
scroll to position [279, 0]
click at [125, 490] on span "White" at bounding box center [123, 486] width 29 height 17
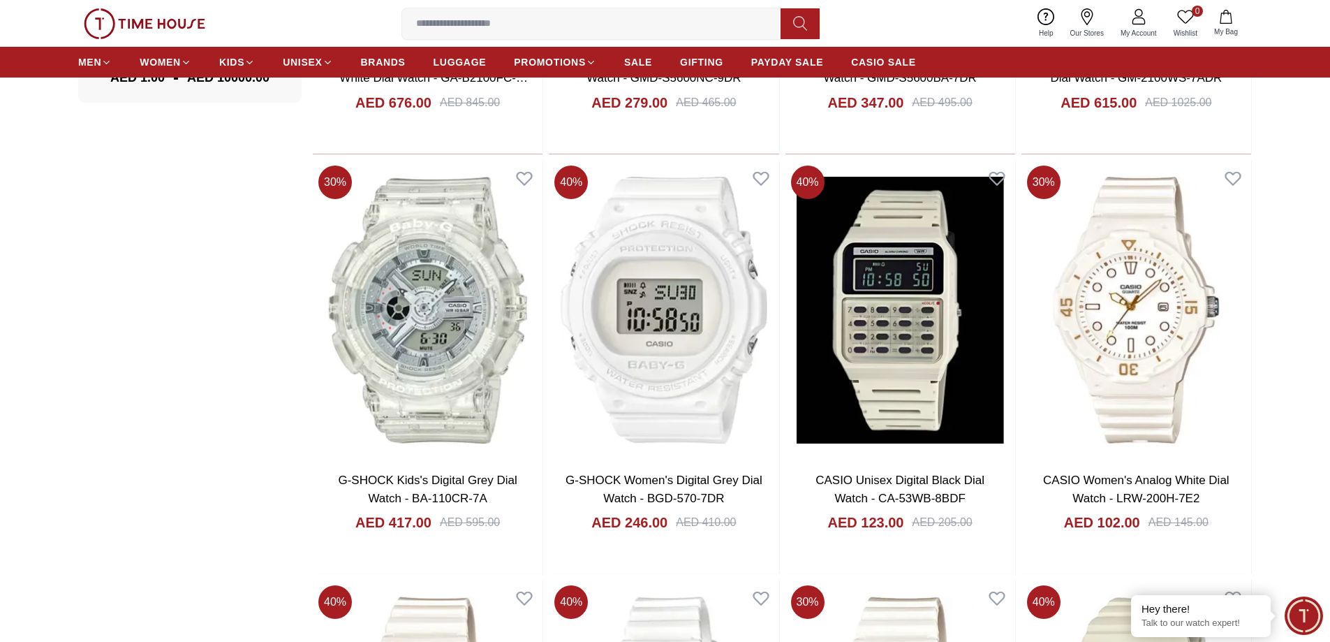
scroll to position [1886, 0]
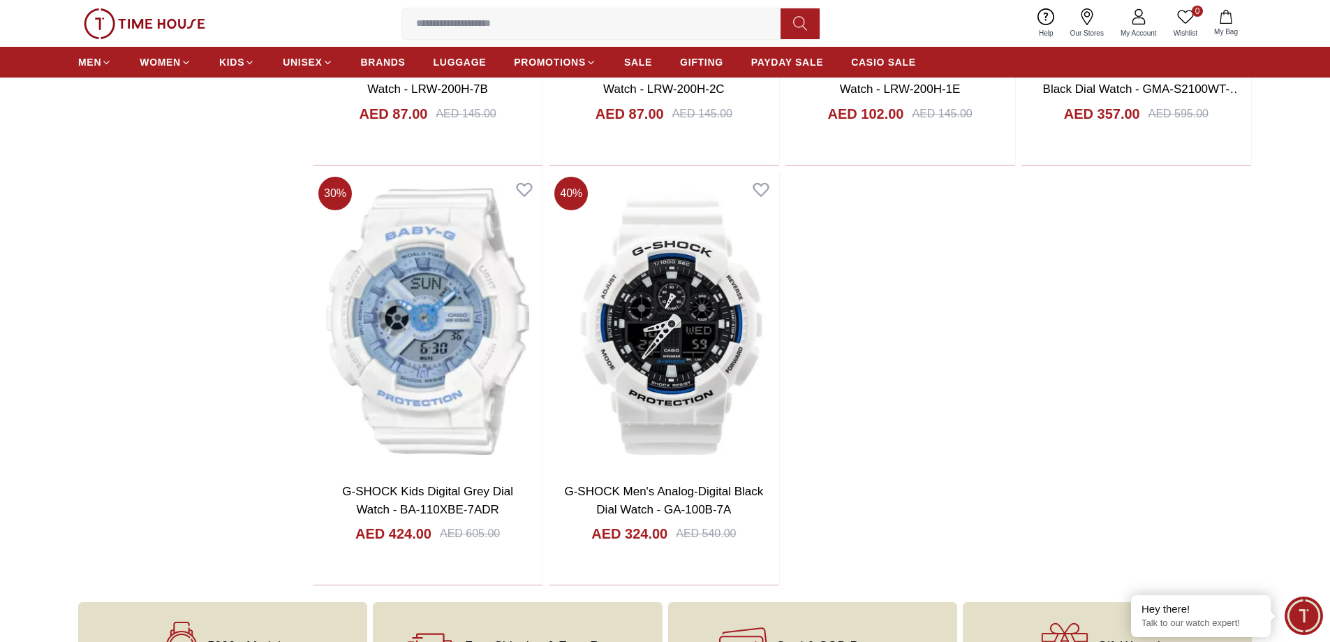
scroll to position [2584, 0]
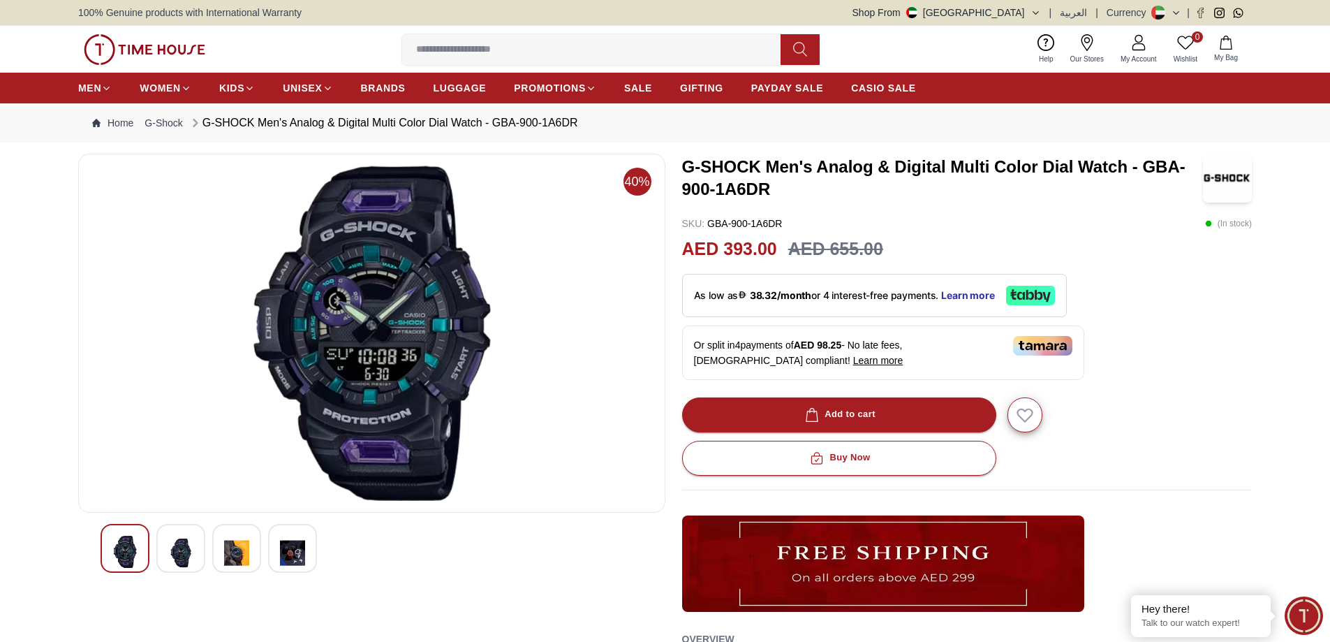
click at [178, 550] on img at bounding box center [180, 553] width 25 height 34
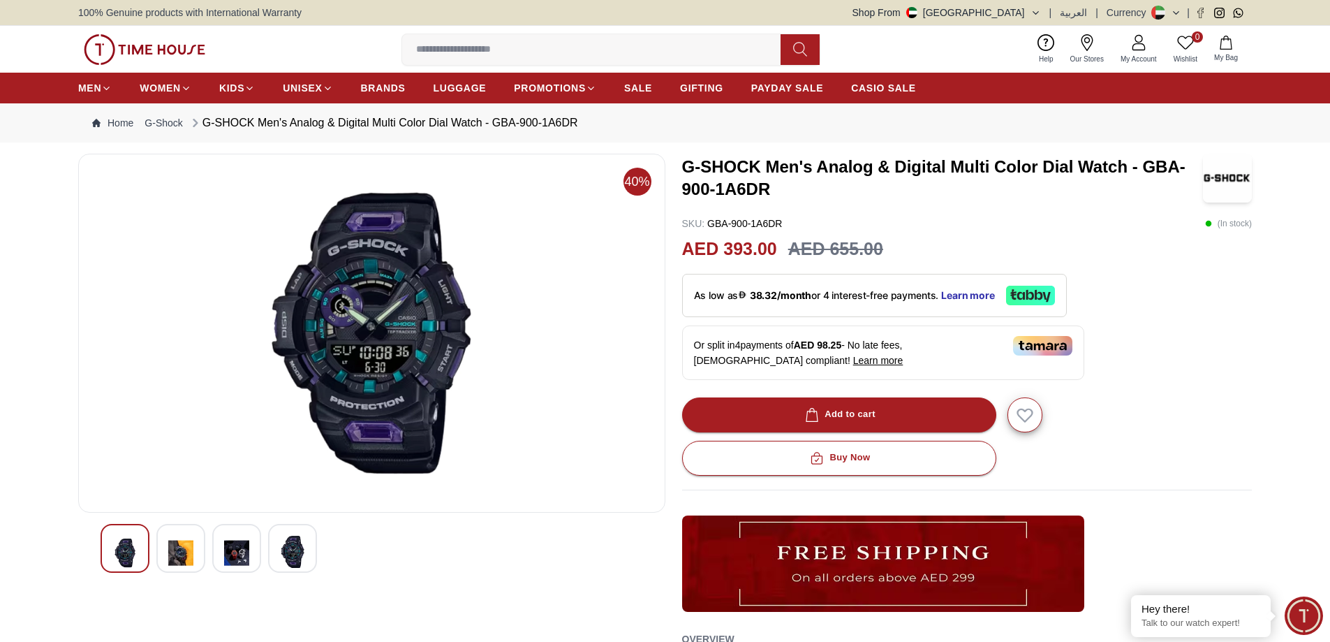
click at [241, 555] on img at bounding box center [236, 553] width 25 height 34
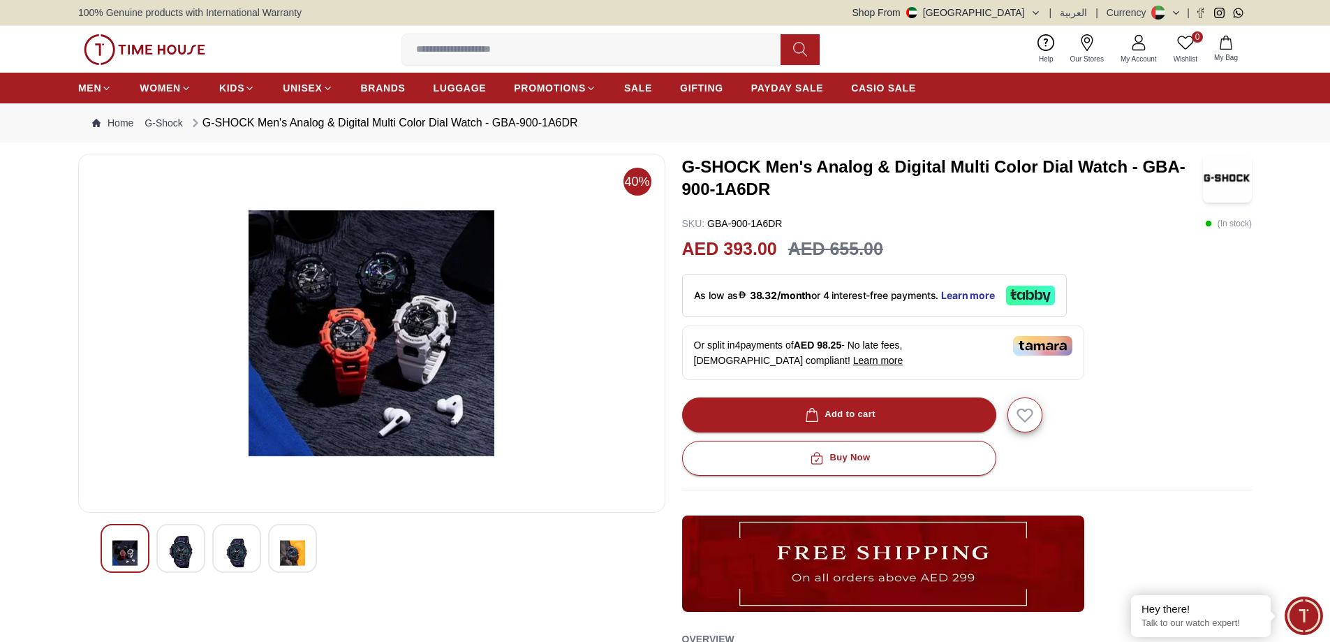
click at [126, 549] on img at bounding box center [124, 553] width 25 height 34
click at [188, 559] on img at bounding box center [180, 552] width 25 height 32
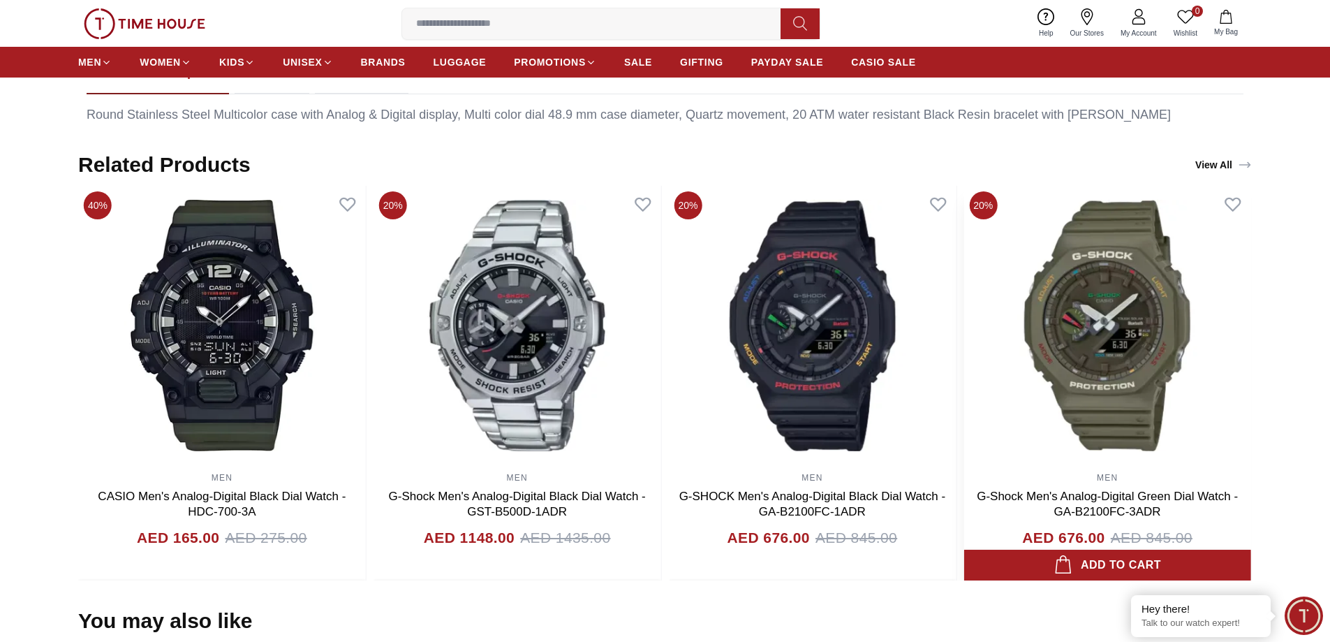
scroll to position [768, 0]
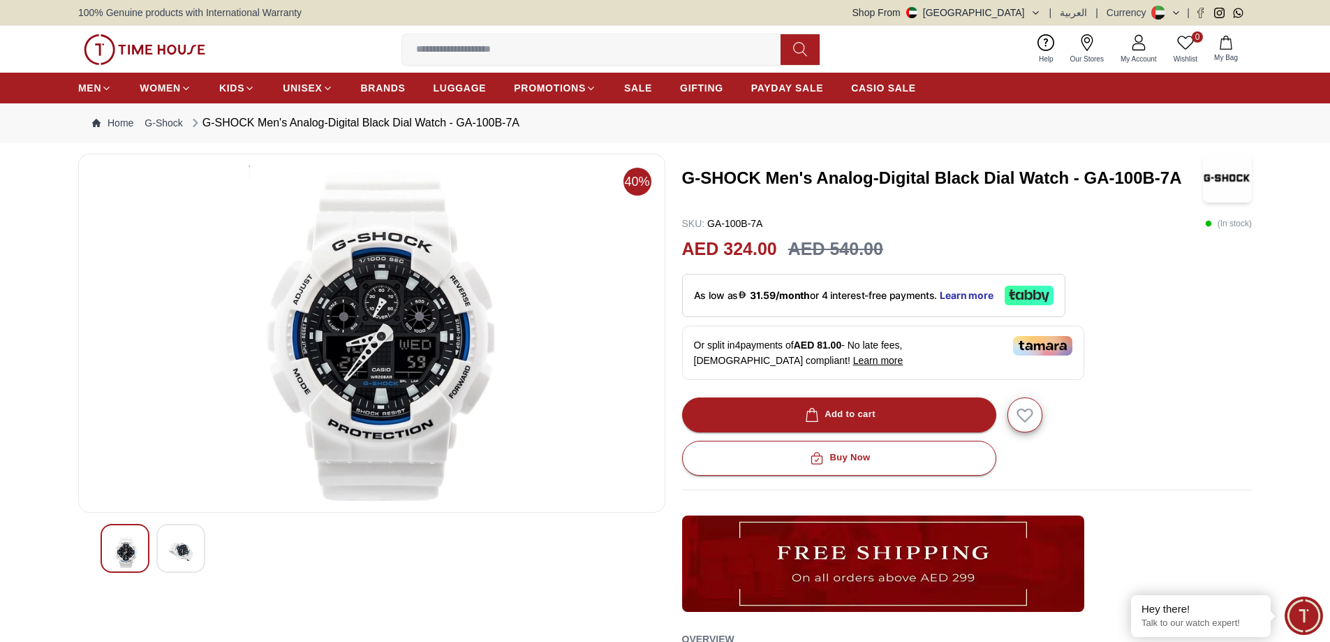
click at [189, 549] on img at bounding box center [180, 552] width 25 height 32
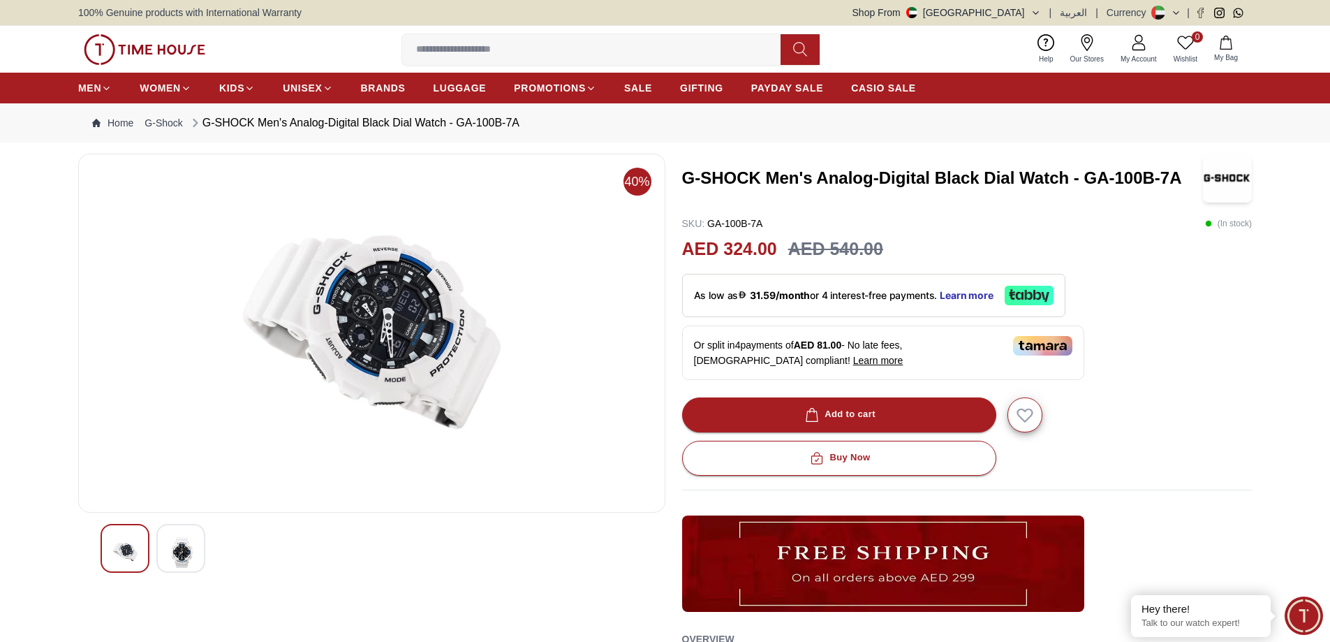
click at [119, 549] on img at bounding box center [124, 552] width 25 height 32
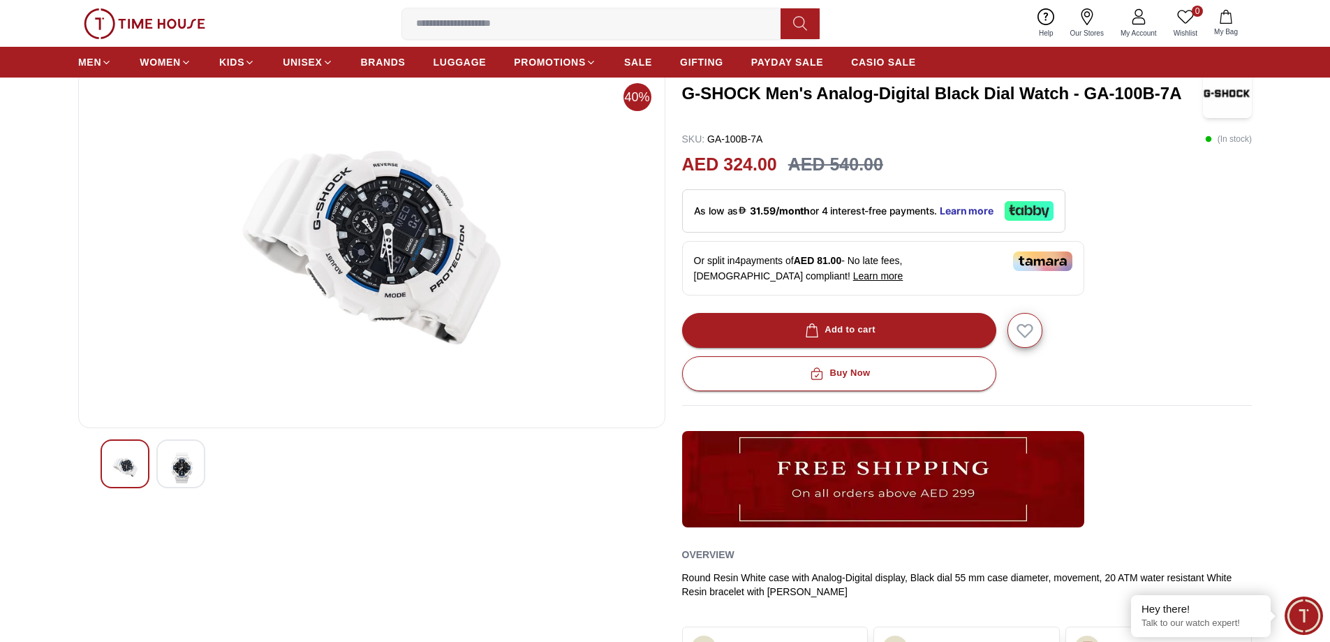
scroll to position [70, 0]
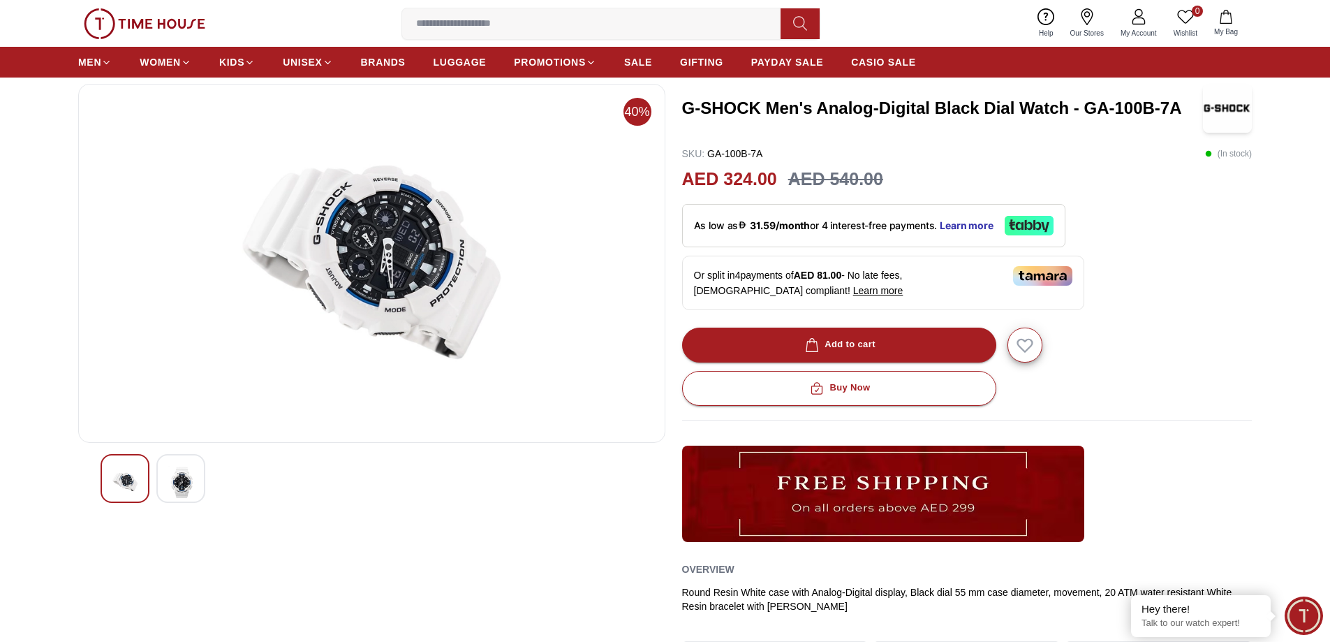
click at [182, 480] on img at bounding box center [180, 482] width 25 height 32
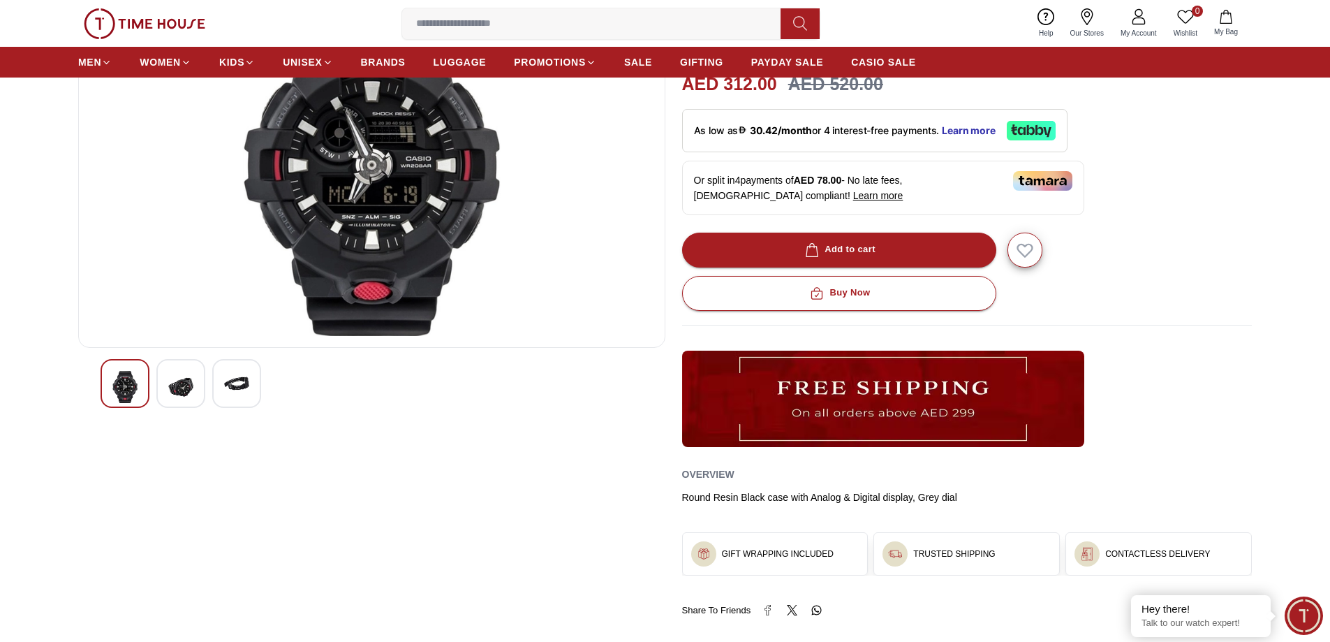
scroll to position [210, 0]
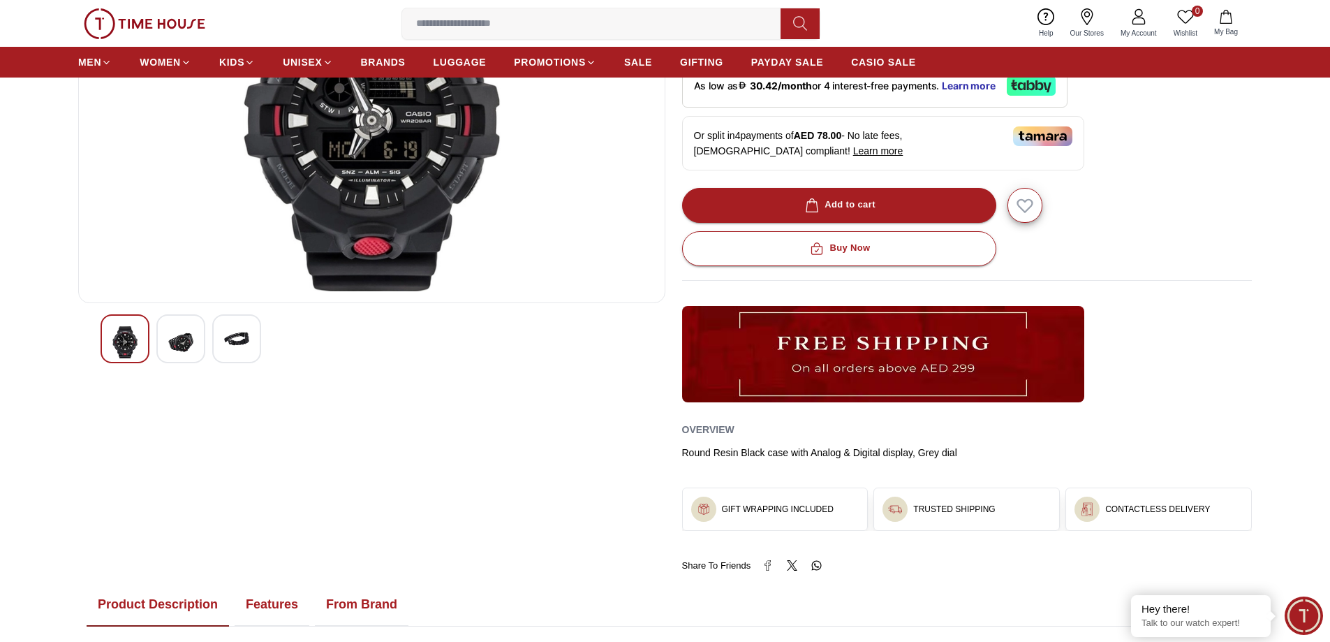
click at [191, 336] on img at bounding box center [180, 342] width 25 height 32
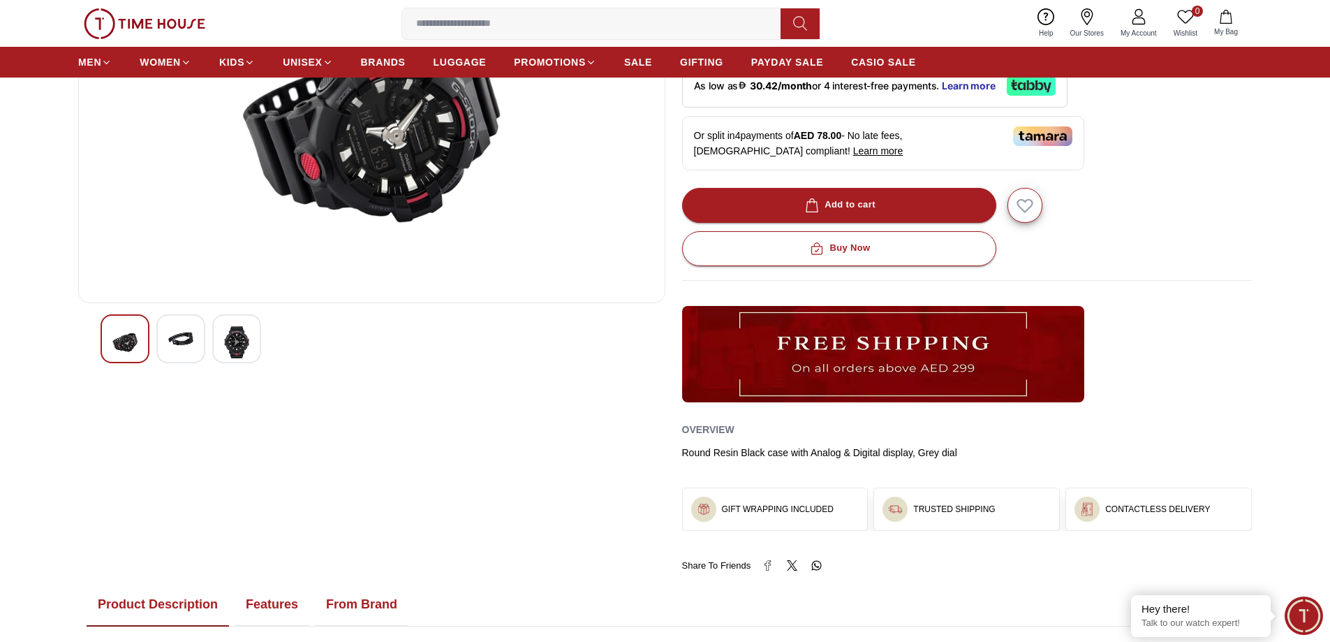
click at [242, 333] on img at bounding box center [236, 342] width 25 height 32
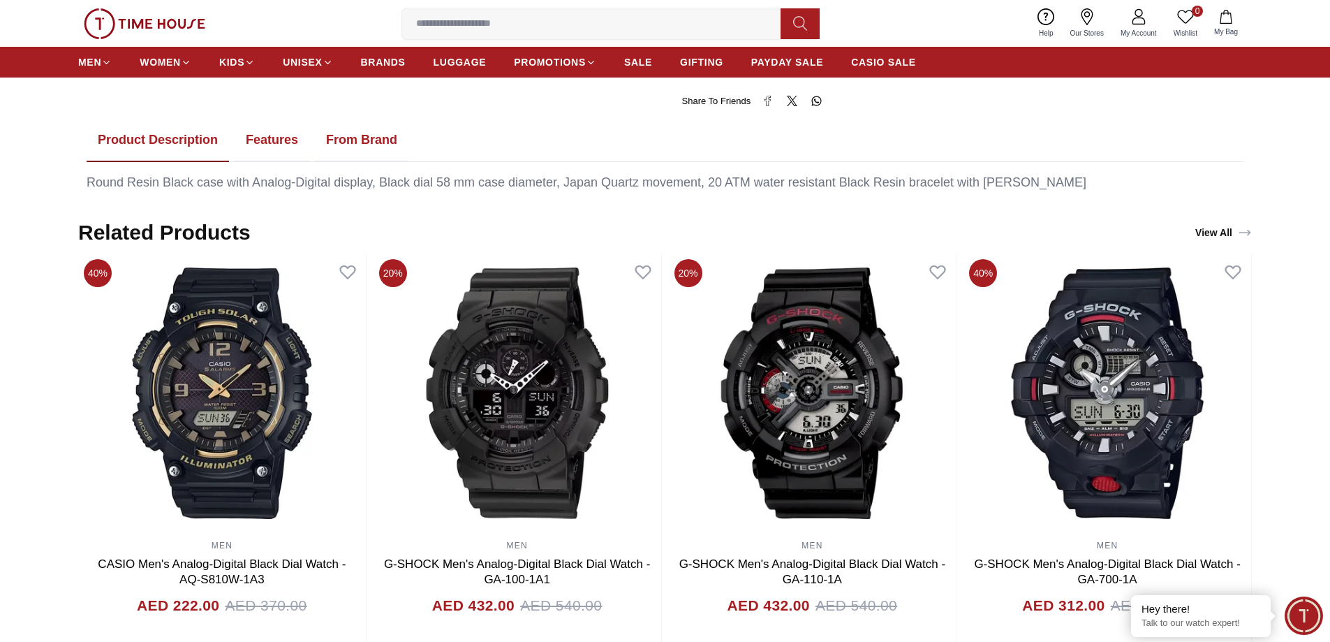
scroll to position [698, 0]
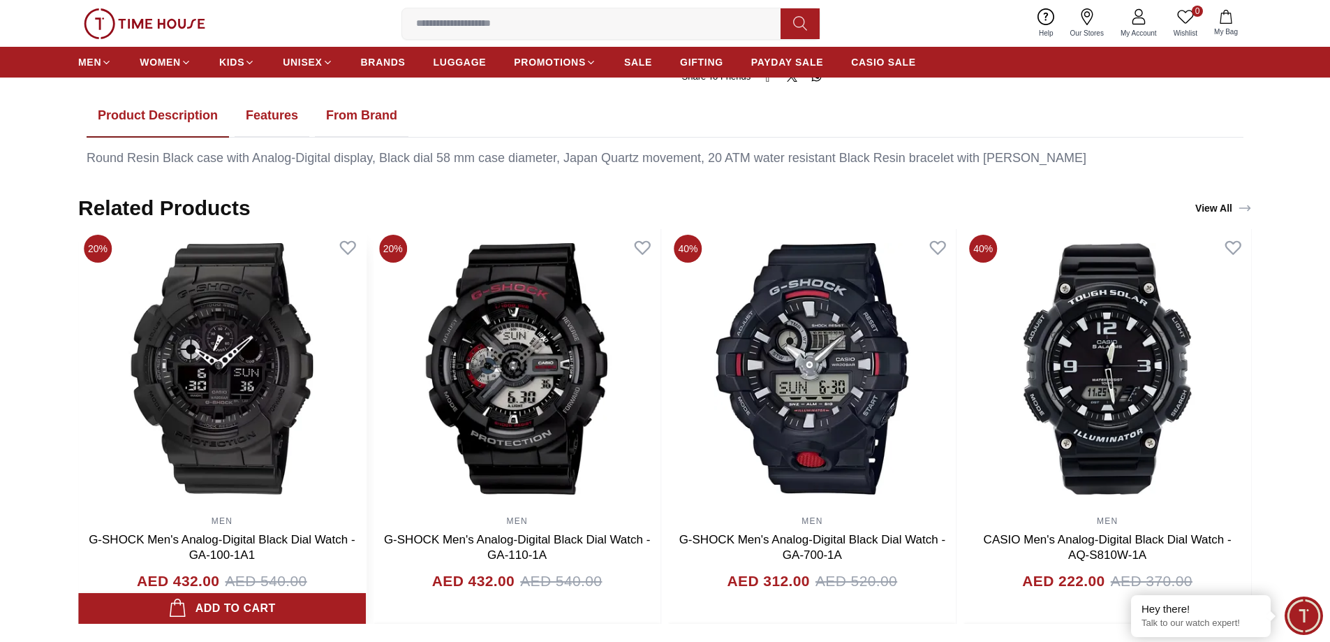
click at [228, 360] on img at bounding box center [222, 368] width 288 height 279
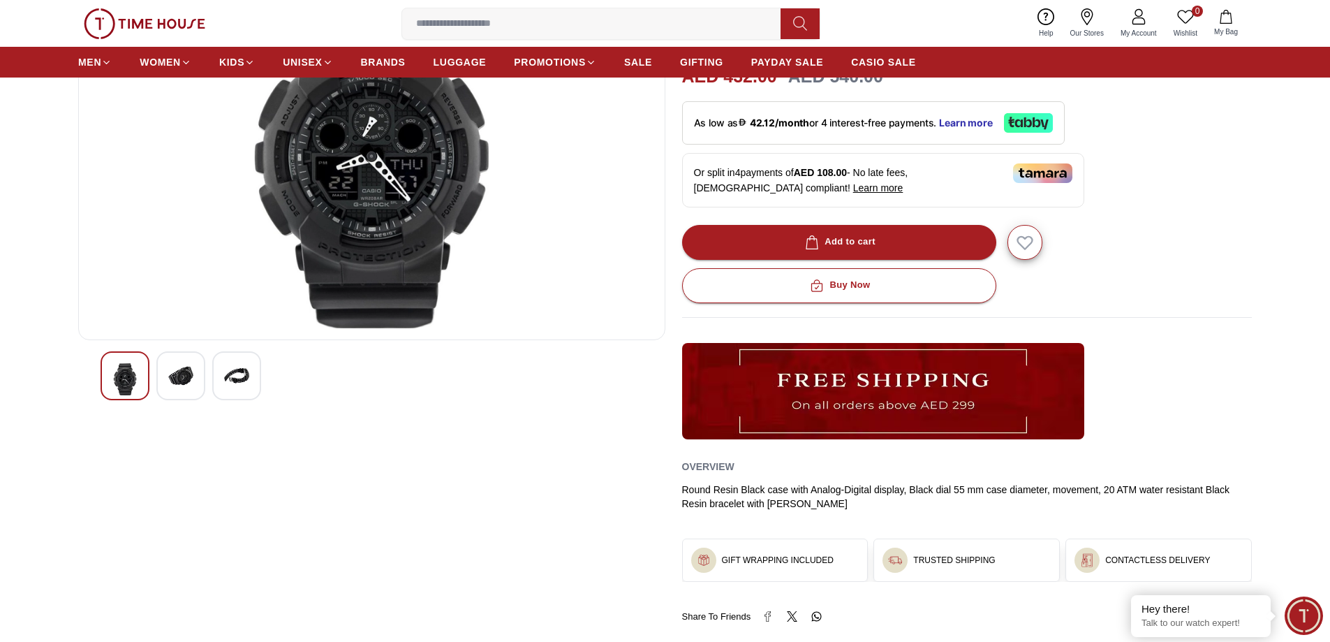
scroll to position [210, 0]
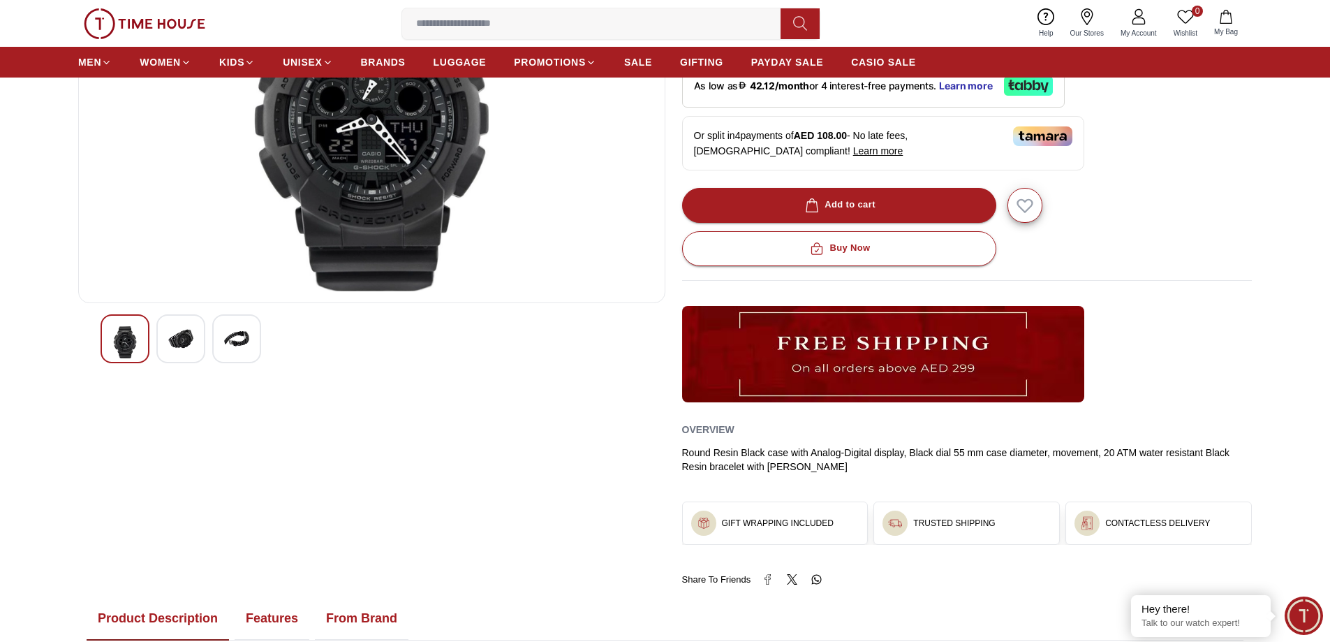
click at [188, 342] on img at bounding box center [180, 338] width 25 height 25
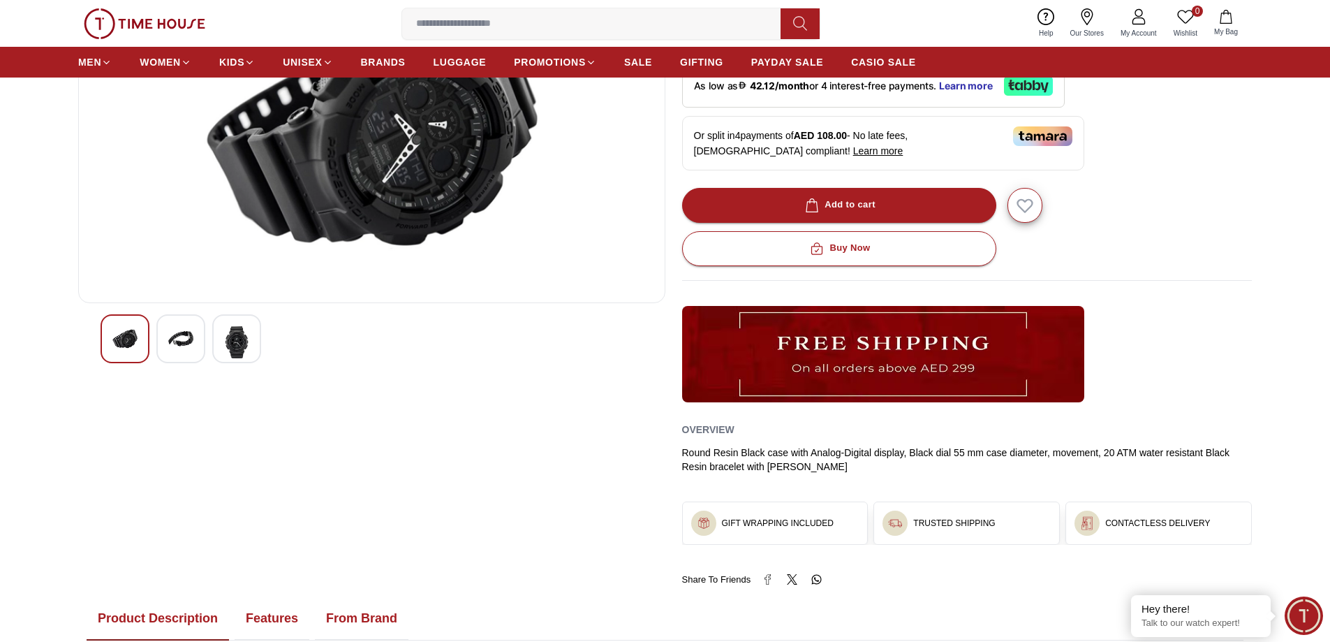
click at [230, 344] on img at bounding box center [236, 342] width 25 height 32
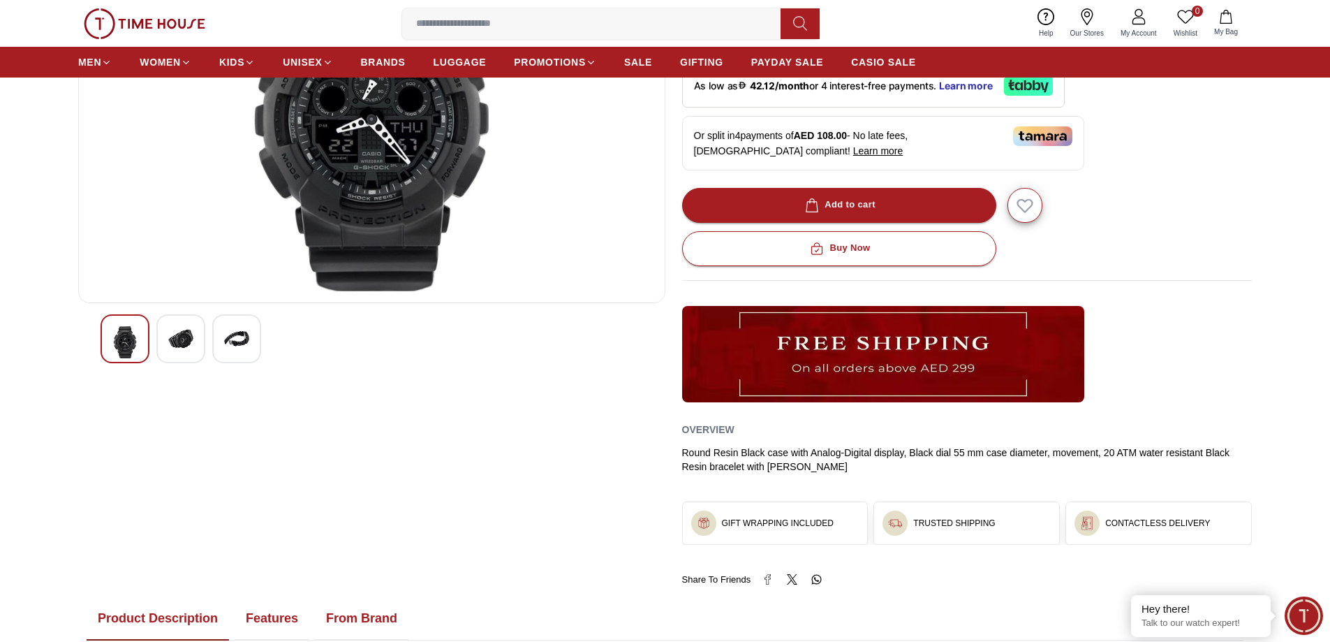
click at [190, 340] on img at bounding box center [180, 338] width 25 height 25
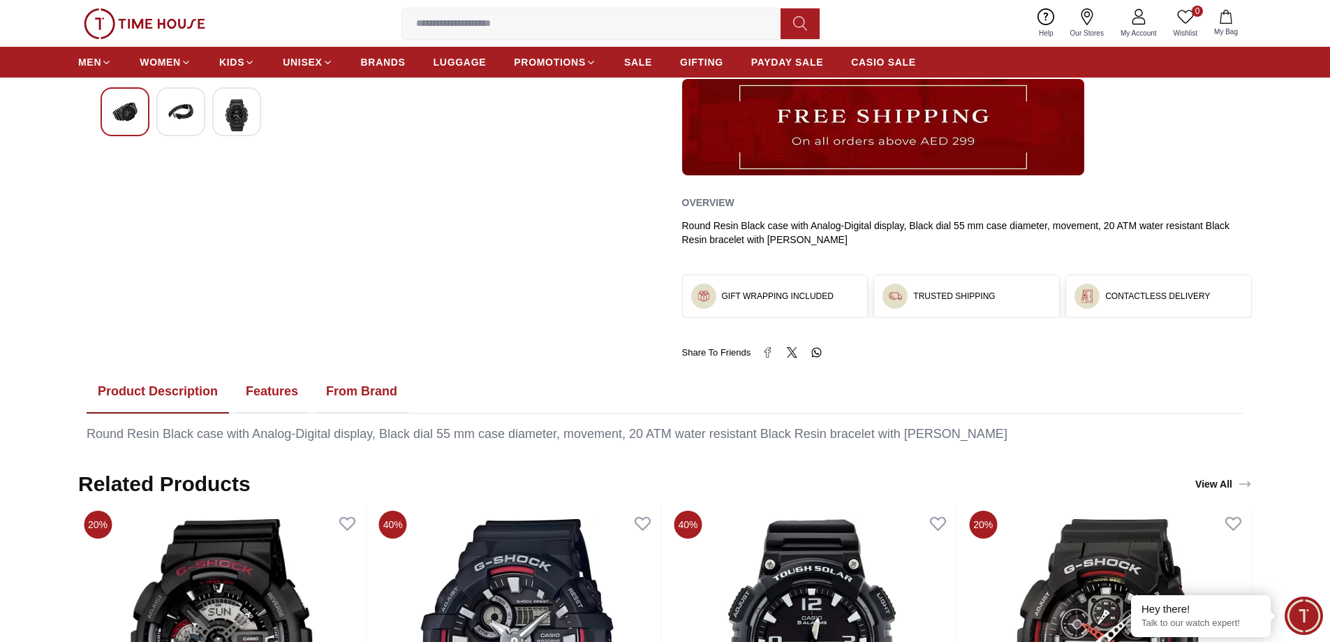
scroll to position [0, 0]
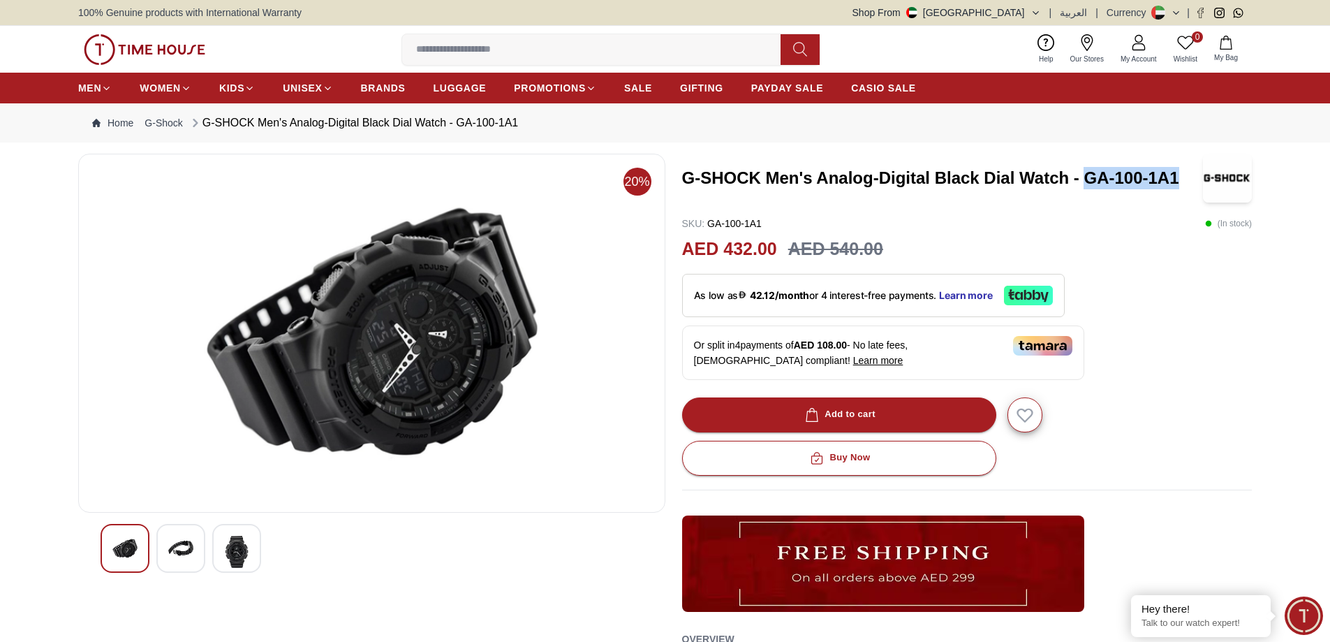
drag, startPoint x: 1085, startPoint y: 168, endPoint x: 1184, endPoint y: 175, distance: 98.7
click at [1184, 175] on h3 "G-SHOCK Men's Analog-Digital Black Dial Watch - GA-100-1A1" at bounding box center [943, 178] width 522 height 22
copy h3 "GA-100-1A1"
